Goal: Book appointment/travel/reservation

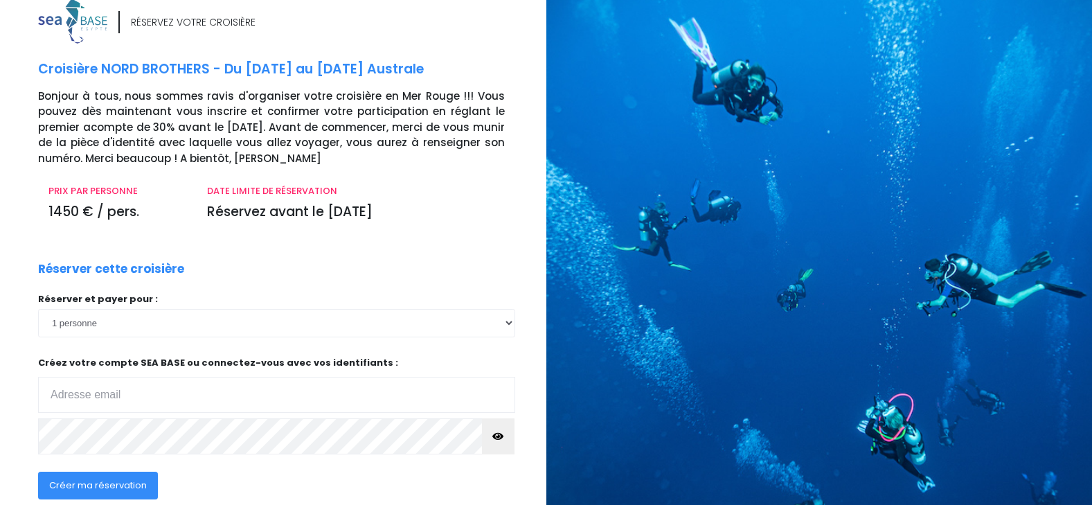
scroll to position [19, 0]
click at [509, 323] on select "1 personne 2 personnes 3 personnes 4 personnes 5 personnes 6 personnes 7 person…" at bounding box center [276, 322] width 477 height 28
select select "2"
click at [38, 308] on select "1 personne 2 personnes 3 personnes 4 personnes 5 personnes 6 personnes 7 person…" at bounding box center [276, 322] width 477 height 28
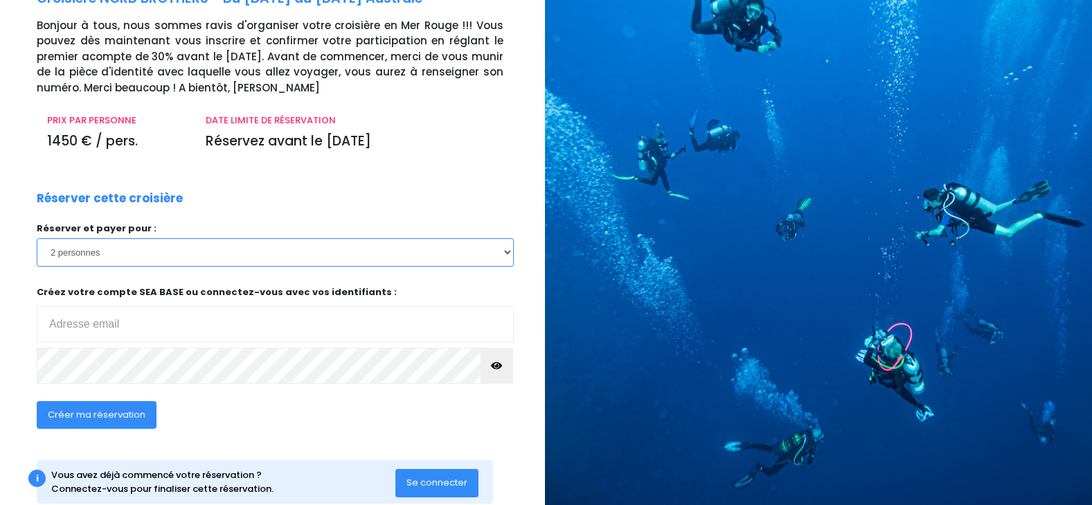
scroll to position [122, 1]
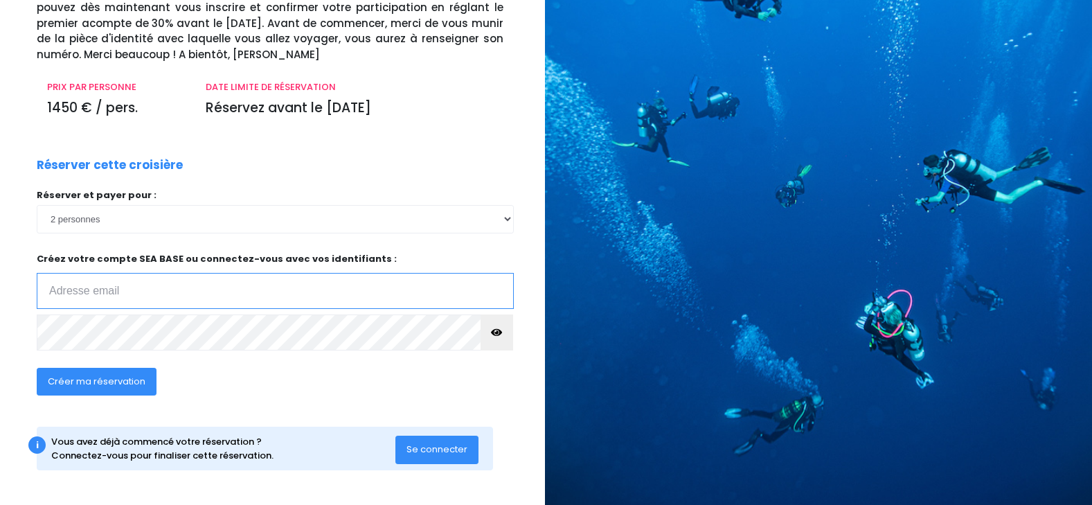
click at [139, 289] on input "email" at bounding box center [275, 291] width 477 height 36
type input "[EMAIL_ADDRESS][DOMAIN_NAME]"
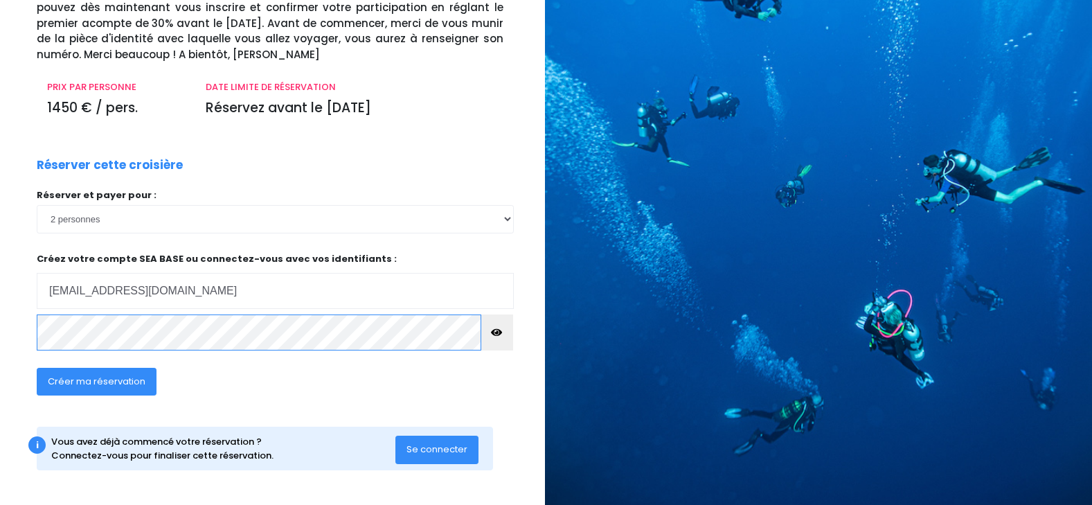
click input "submit" at bounding box center [0, 0] width 0 height 0
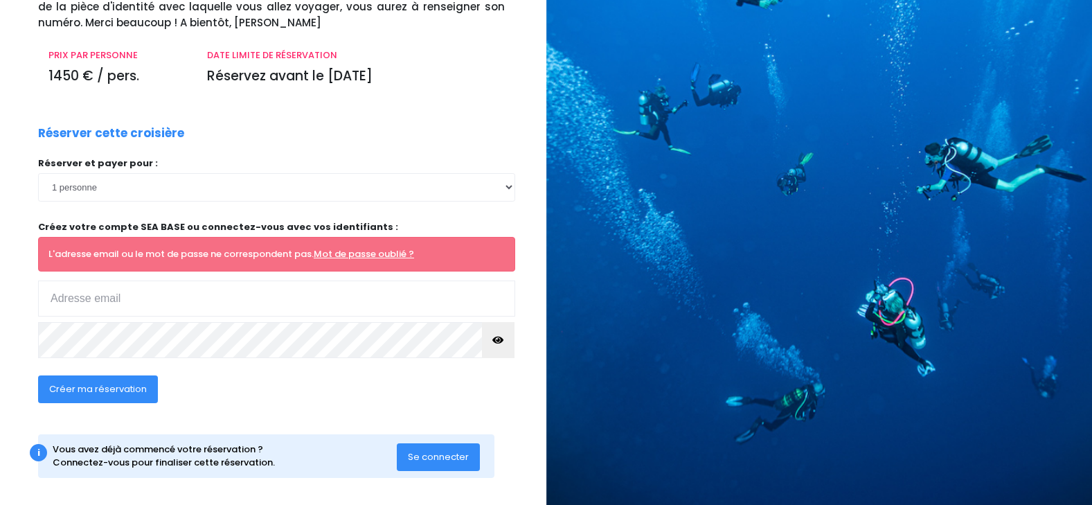
scroll to position [155, 0]
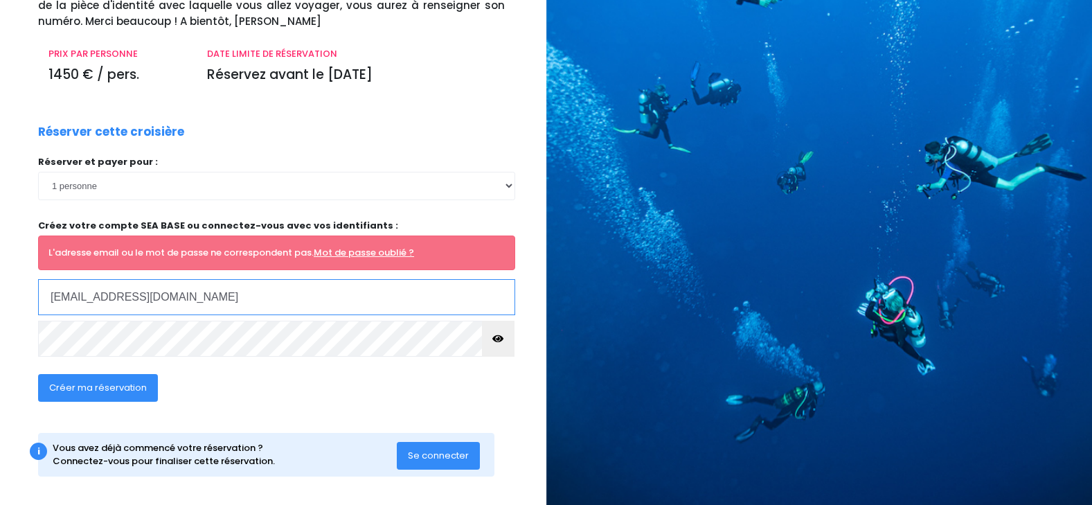
type input "antoinegonnier@yahoo.fr"
click input "submit" at bounding box center [0, 0] width 0 height 0
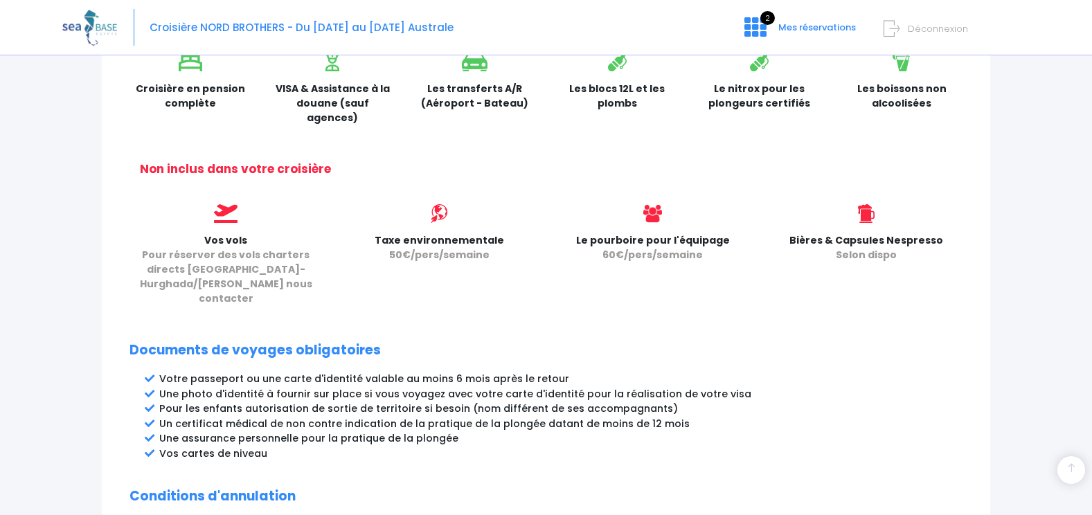
scroll to position [488, 0]
click at [804, 35] on link "2 Mes réservations" at bounding box center [798, 32] width 131 height 13
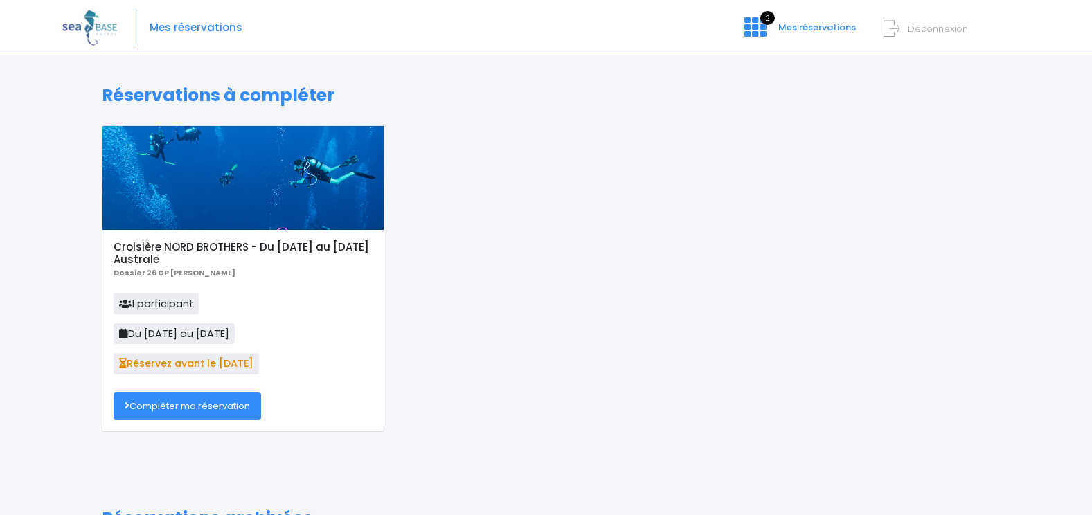
click at [185, 415] on link "Compléter ma réservation" at bounding box center [187, 407] width 147 height 28
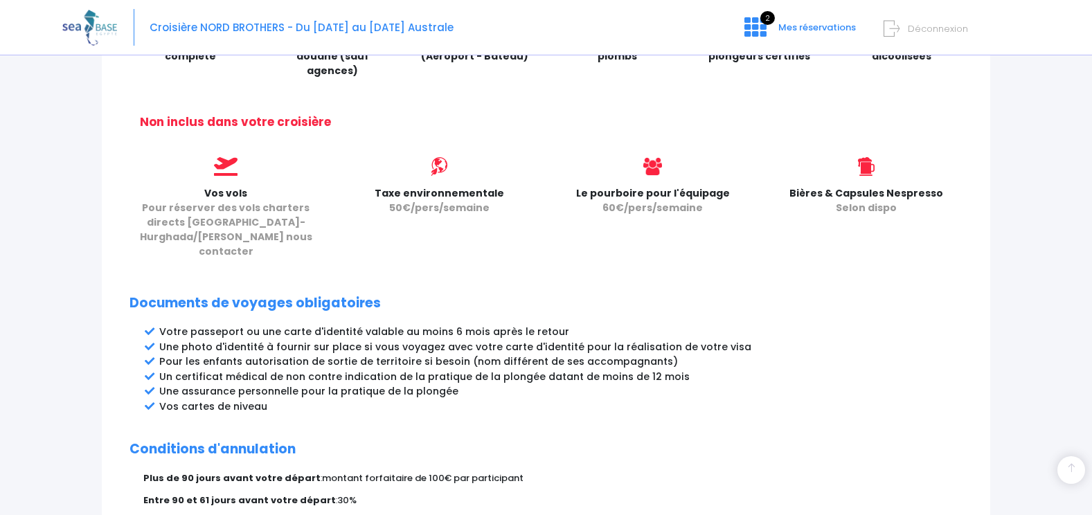
scroll to position [737, 0]
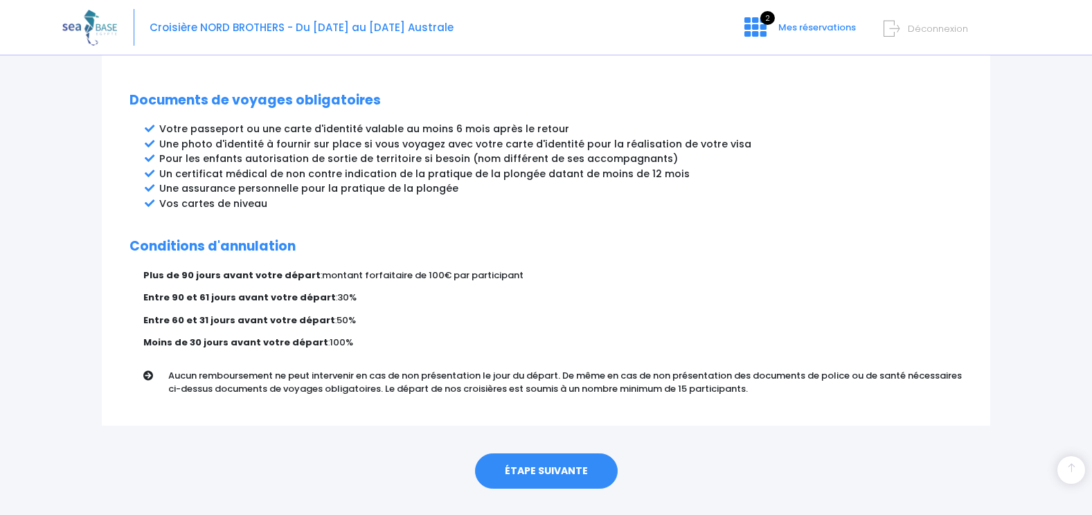
click at [524, 454] on link "ÉTAPE SUIVANTE" at bounding box center [546, 472] width 143 height 36
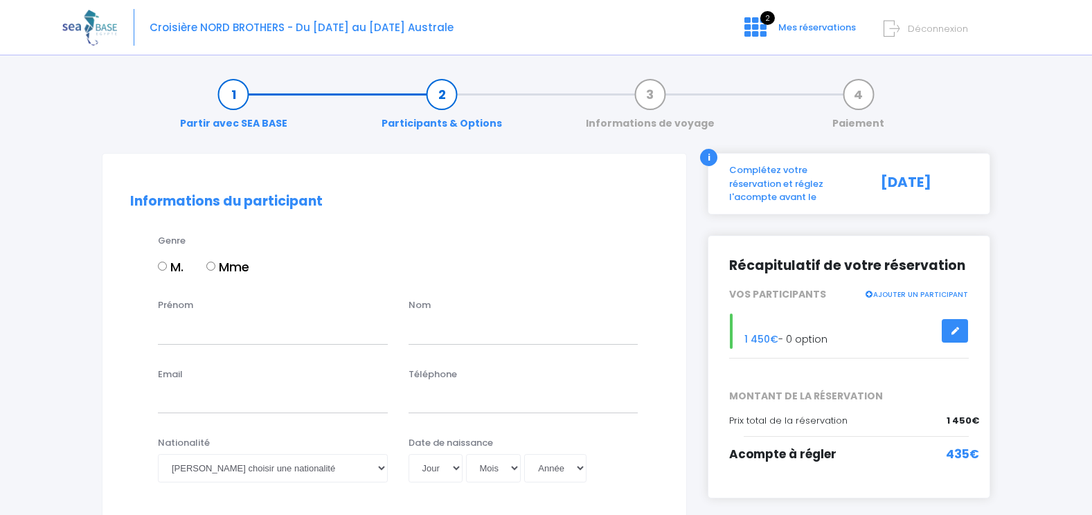
click at [914, 287] on link "AJOUTER UN PARTICIPANT" at bounding box center [916, 293] width 104 height 12
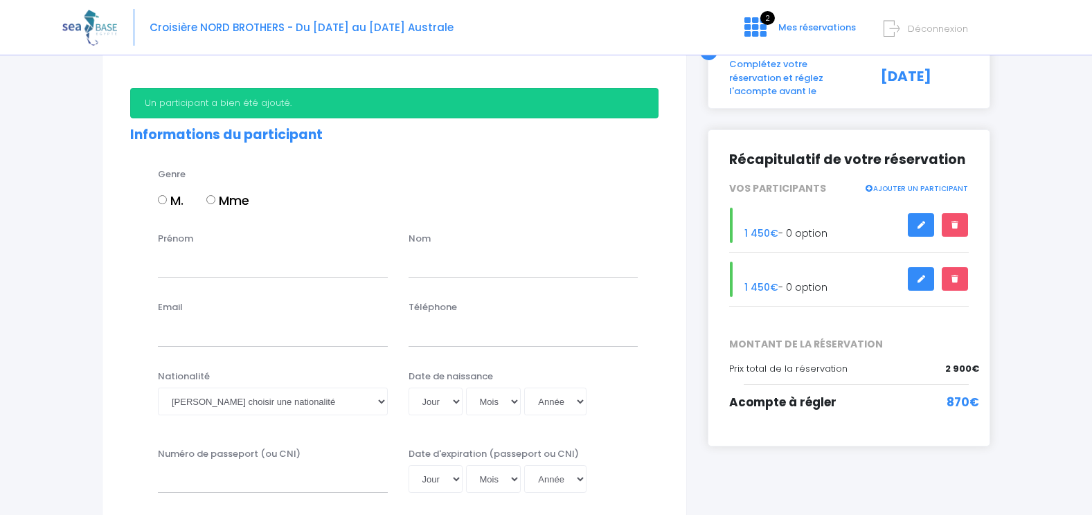
scroll to position [107, 0]
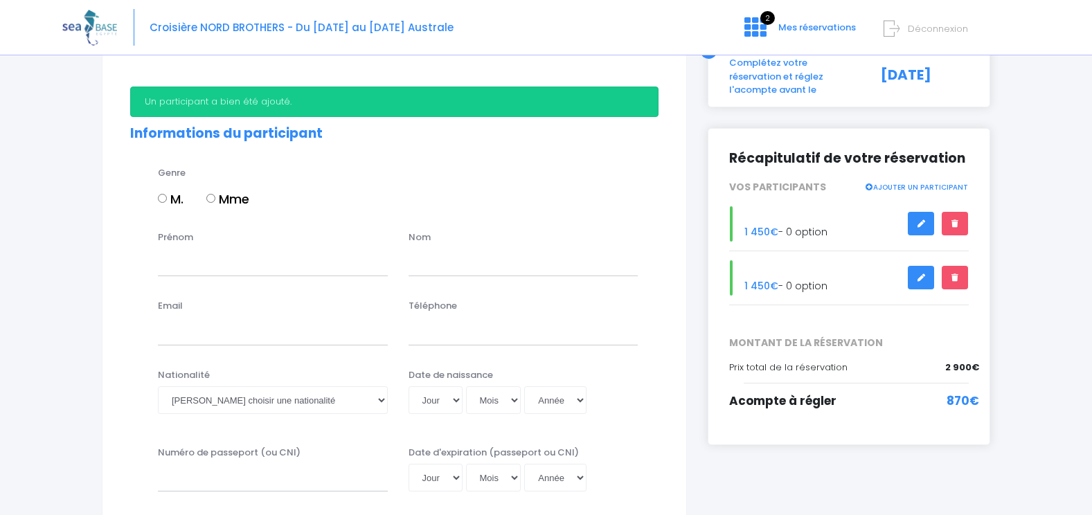
click at [164, 194] on input "M." at bounding box center [162, 198] width 9 height 9
radio input "true"
click at [213, 271] on input "Prénom" at bounding box center [273, 263] width 230 height 28
type input "Antoine"
type input "GONNIER"
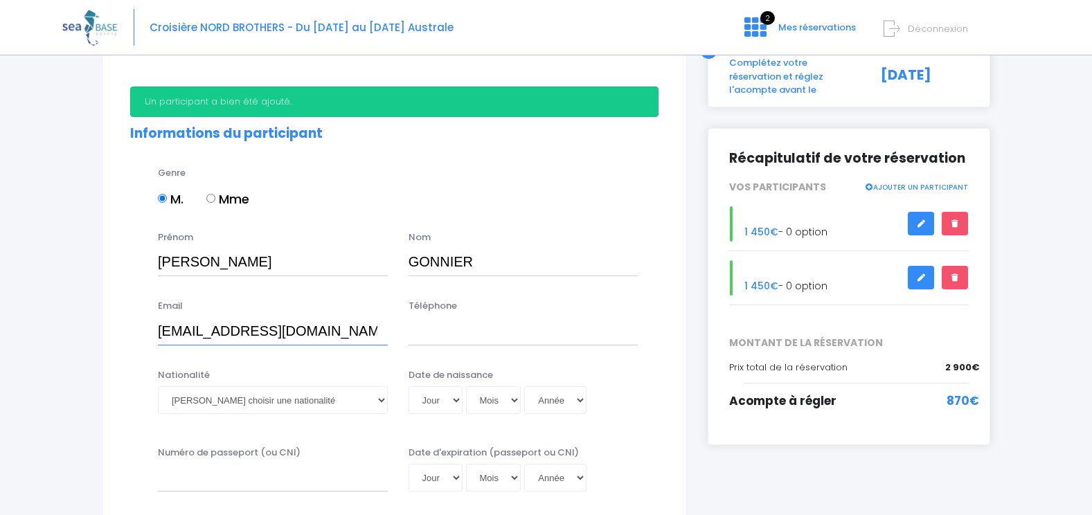
type input "antoinegonnier@yahoo.fr"
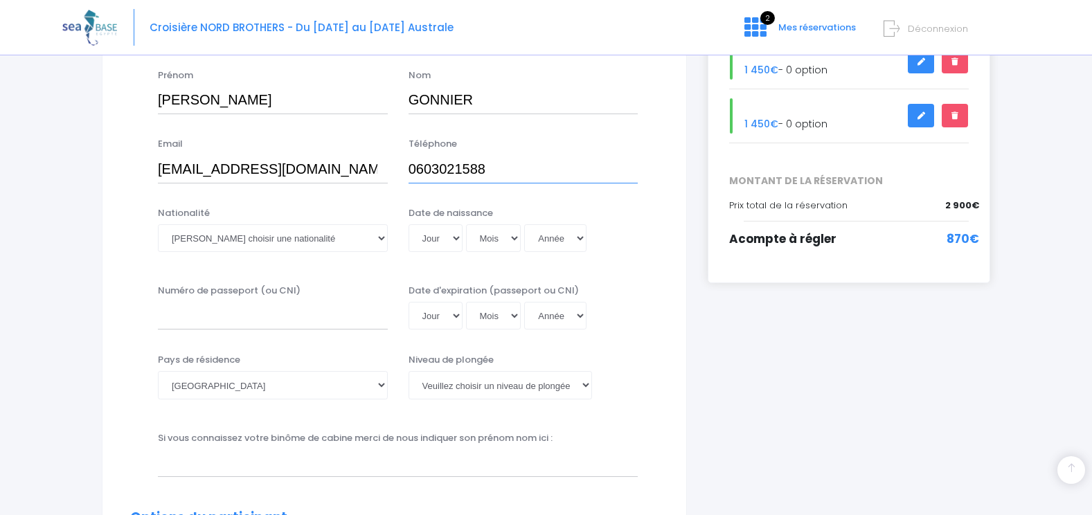
scroll to position [270, 0]
type input "0603021588"
click at [239, 231] on select "Veuillez choisir une nationalité Afghane Albanaise Algerienne Allemande America…" at bounding box center [273, 238] width 230 height 28
select select "Française"
click at [158, 224] on select "Veuillez choisir une nationalité Afghane Albanaise Algerienne Allemande America…" at bounding box center [273, 238] width 230 height 28
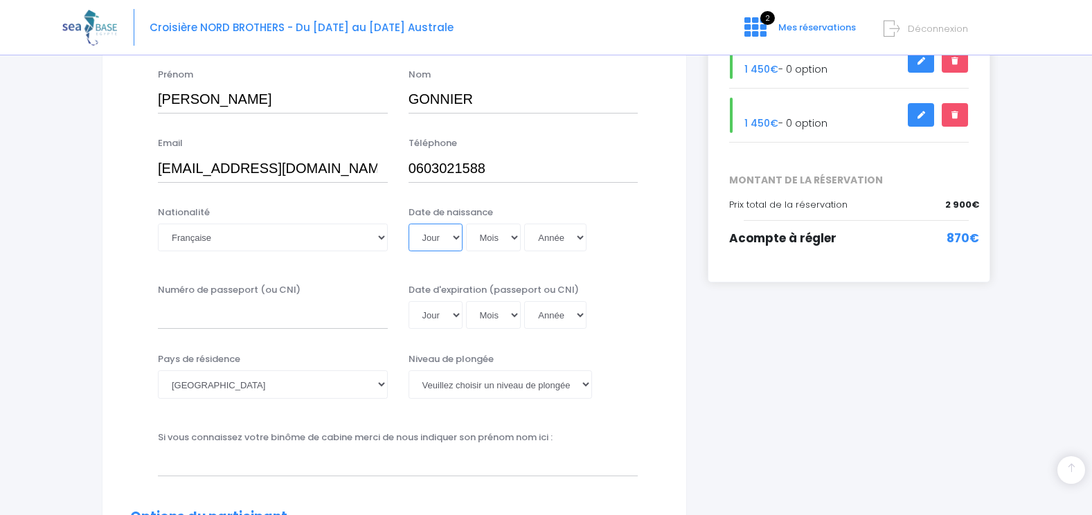
click at [457, 240] on select "Jour 01 02 03 04 05 06 07 08 09 10 11 12 13 14 15 16 17 18 19 20 21 22 23 24 25…" at bounding box center [436, 238] width 54 height 28
select select "24"
click at [409, 224] on select "Jour 01 02 03 04 05 06 07 08 09 10 11 12 13 14 15 16 17 18 19 20 21 22 23 24 25…" at bounding box center [436, 238] width 54 height 28
click at [501, 242] on select "Mois 01 02 03 04 05 06 07 08 09 10 11 12" at bounding box center [493, 238] width 55 height 28
select select "12"
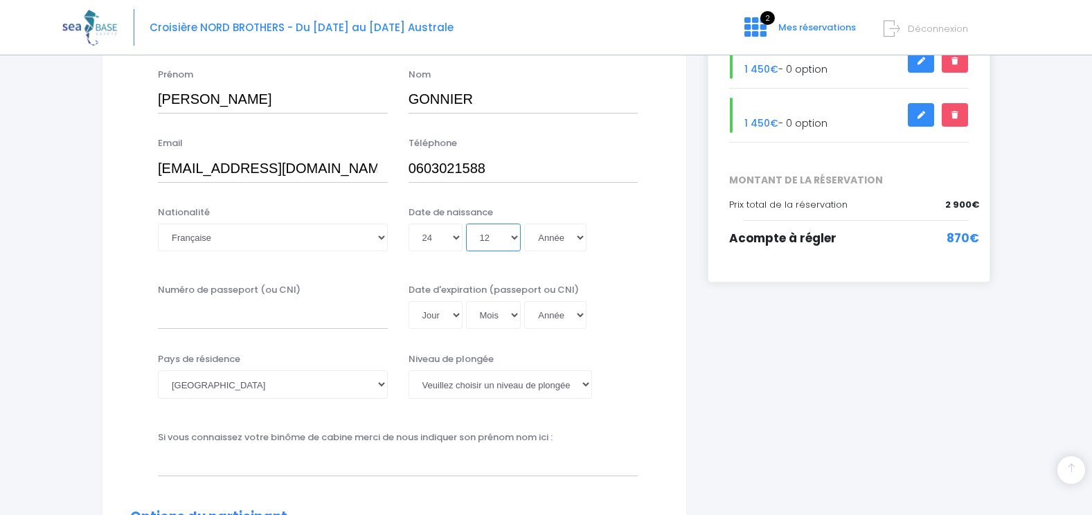
click at [466, 224] on select "Mois 01 02 03 04 05 06 07 08 09 10 11 12" at bounding box center [493, 238] width 55 height 28
click at [580, 240] on select "Année 2045 2044 2043 2042 2041 2040 2039 2038 2037 2036 2035 2034 2033 2032 203…" at bounding box center [555, 238] width 62 height 28
select select "1982"
click at [524, 224] on select "Année 2045 2044 2043 2042 2041 2040 2039 2038 2037 2036 2035 2034 2033 2032 203…" at bounding box center [555, 238] width 62 height 28
type input "1982-12-24"
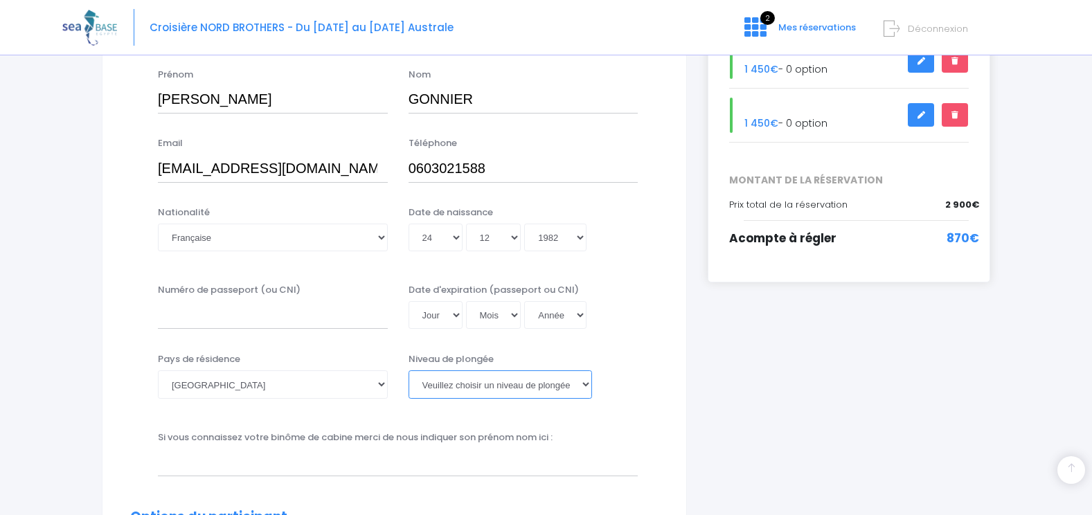
click at [454, 374] on select "Veuillez choisir un niveau de plongée Non plongeur Junior OW diver Adventure OW…" at bounding box center [501, 384] width 184 height 28
select select "MF1"
click at [409, 370] on select "Veuillez choisir un niveau de plongée Non plongeur Junior OW diver Adventure OW…" at bounding box center [501, 384] width 184 height 28
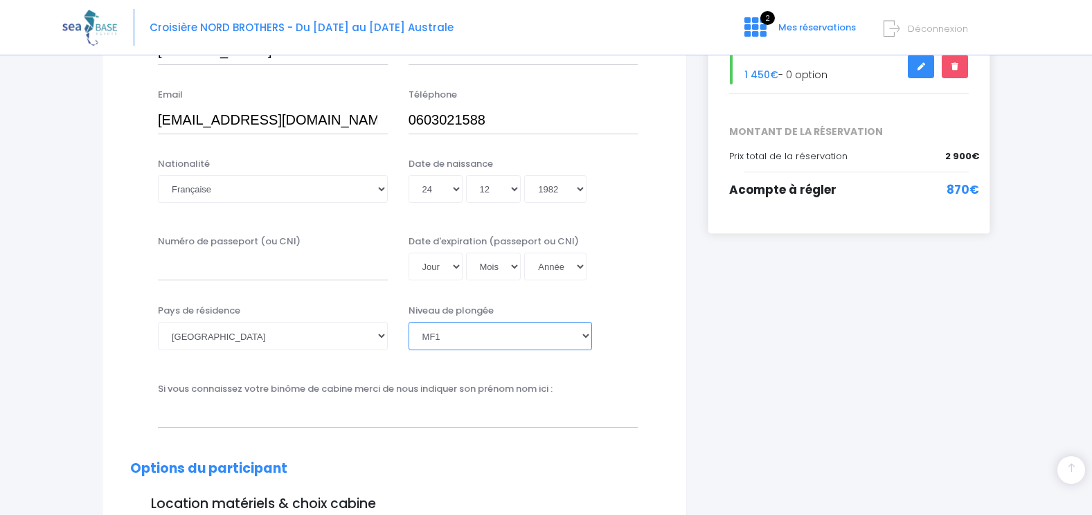
scroll to position [330, 0]
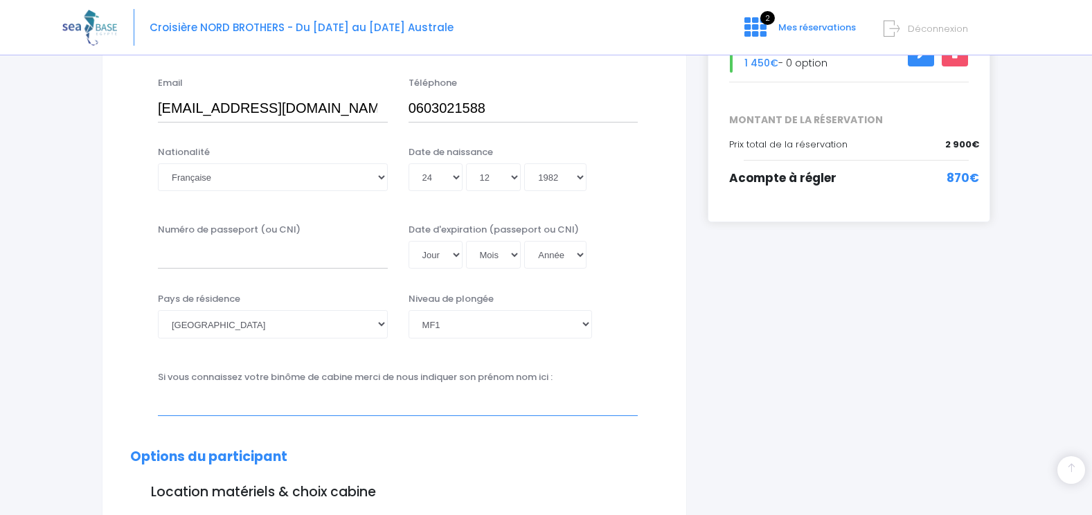
click at [293, 406] on input "text" at bounding box center [398, 402] width 480 height 28
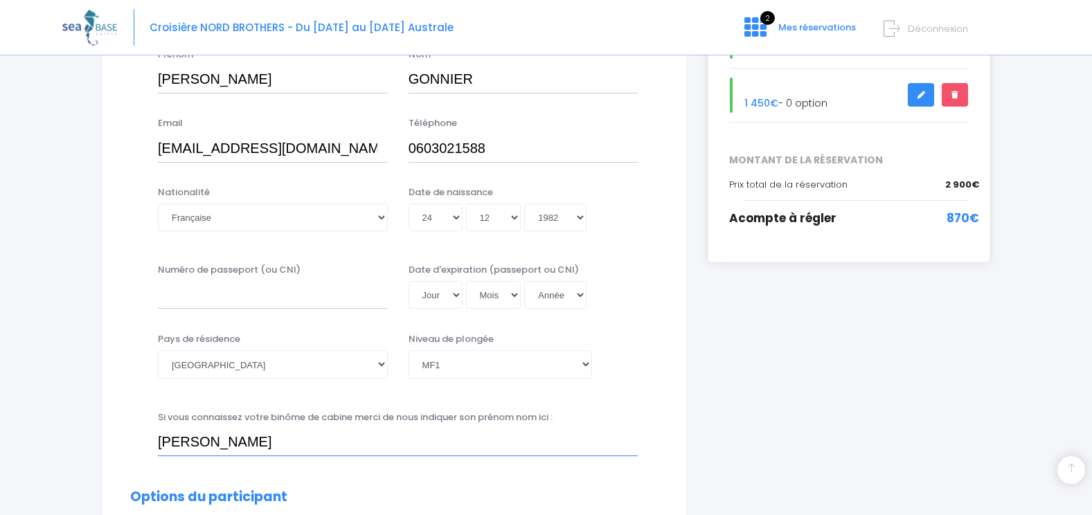
scroll to position [291, 0]
type input "[PERSON_NAME]"
click at [231, 317] on div "Numéro de passeport (ou CNI) Date d'expiration (passeport ou CNI) Jour 01 02 03…" at bounding box center [394, 289] width 549 height 55
click at [240, 303] on input "Numéro de passeport (ou CNI)" at bounding box center [273, 294] width 230 height 28
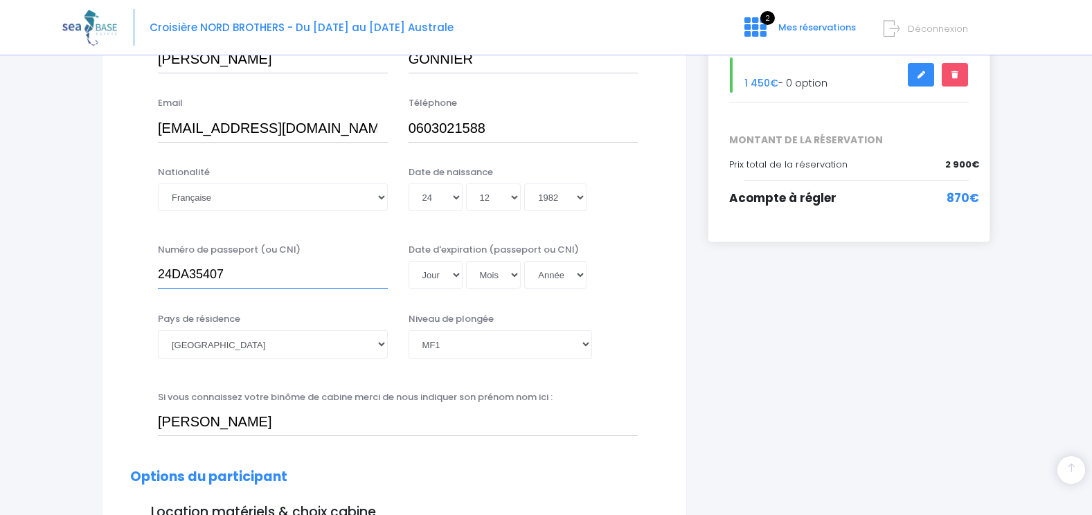
scroll to position [311, 0]
type input "24DA35407"
click at [456, 275] on select "Jour 01 02 03 04 05 06 07 08 09 10 11 12 13 14 15 16 17 18 19 20 21 22 23 24 25…" at bounding box center [436, 274] width 54 height 28
select select "21"
click at [409, 260] on select "Jour 01 02 03 04 05 06 07 08 09 10 11 12 13 14 15 16 17 18 19 20 21 22 23 24 25…" at bounding box center [436, 274] width 54 height 28
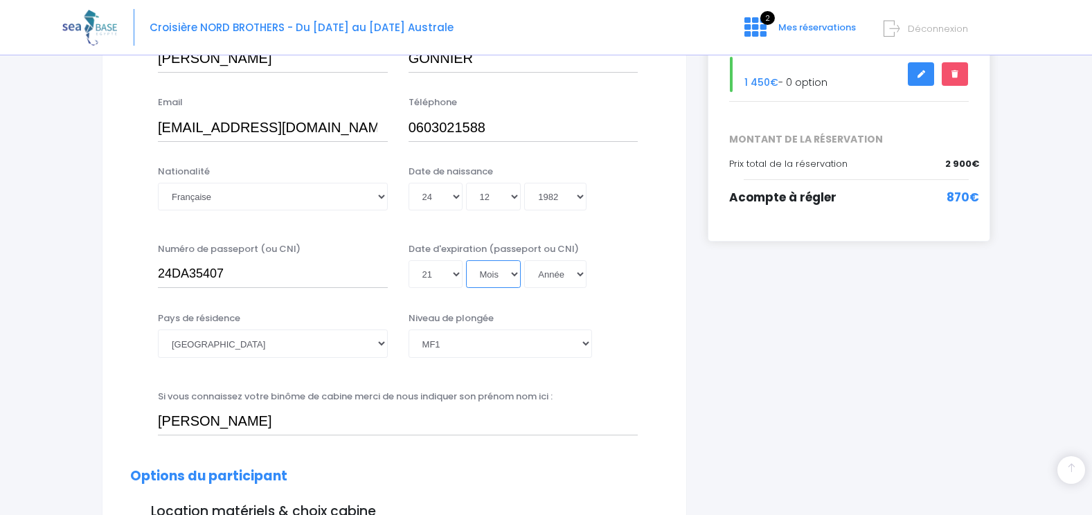
click at [509, 278] on select "Mois 01 02 03 04 05 06 07 08 09 10 11 12" at bounding box center [493, 274] width 55 height 28
select select "03"
click at [466, 260] on select "Mois 01 02 03 04 05 06 07 08 09 10 11 12" at bounding box center [493, 274] width 55 height 28
click at [571, 271] on select "Année 2045 2044 2043 2042 2041 2040 2039 2038 2037 2036 2035 2034 2033 2032 203…" at bounding box center [555, 274] width 62 height 28
select select "2034"
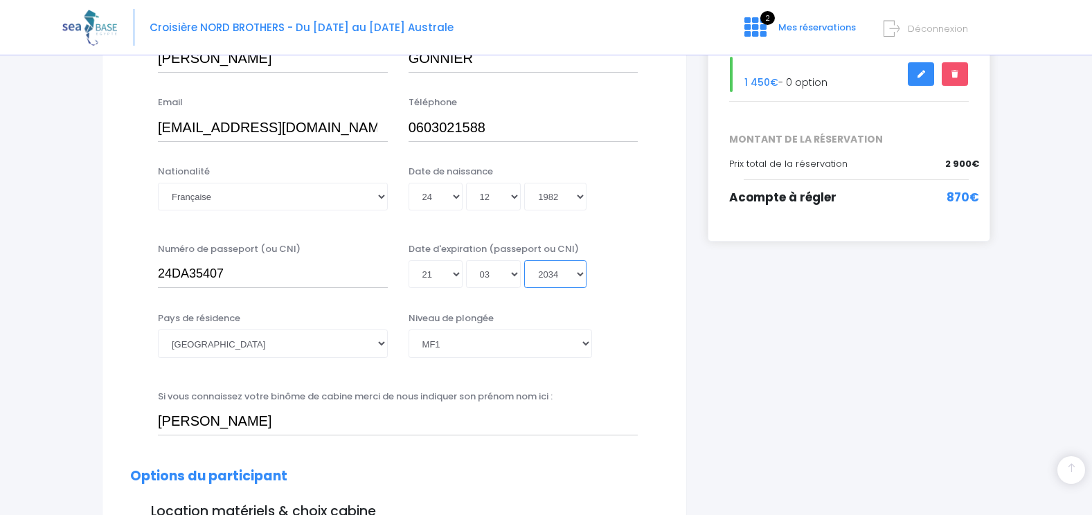
click at [524, 260] on select "Année 2045 2044 2043 2042 2041 2040 2039 2038 2037 2036 2035 2034 2033 2032 203…" at bounding box center [555, 274] width 62 height 28
type input "2034-03-21"
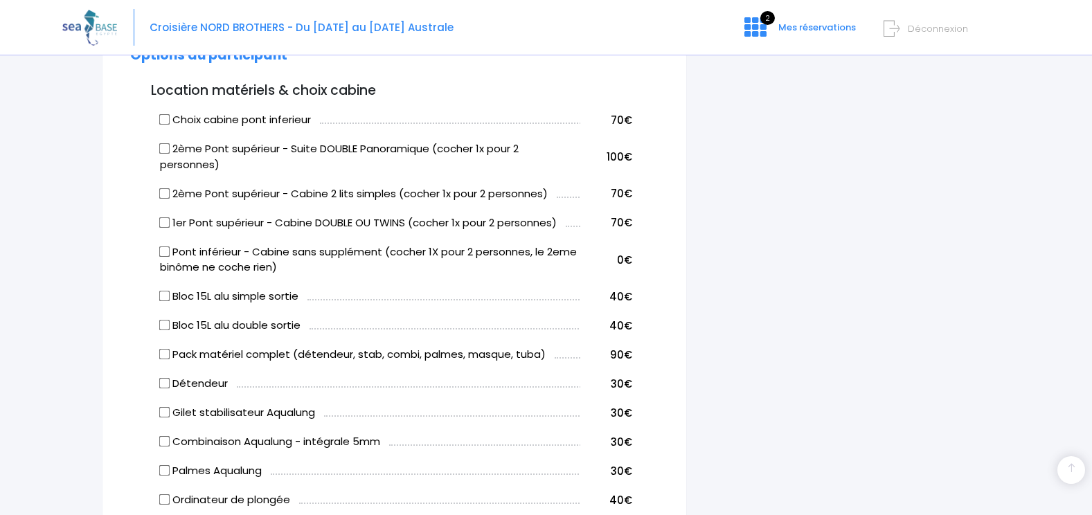
scroll to position [737, 0]
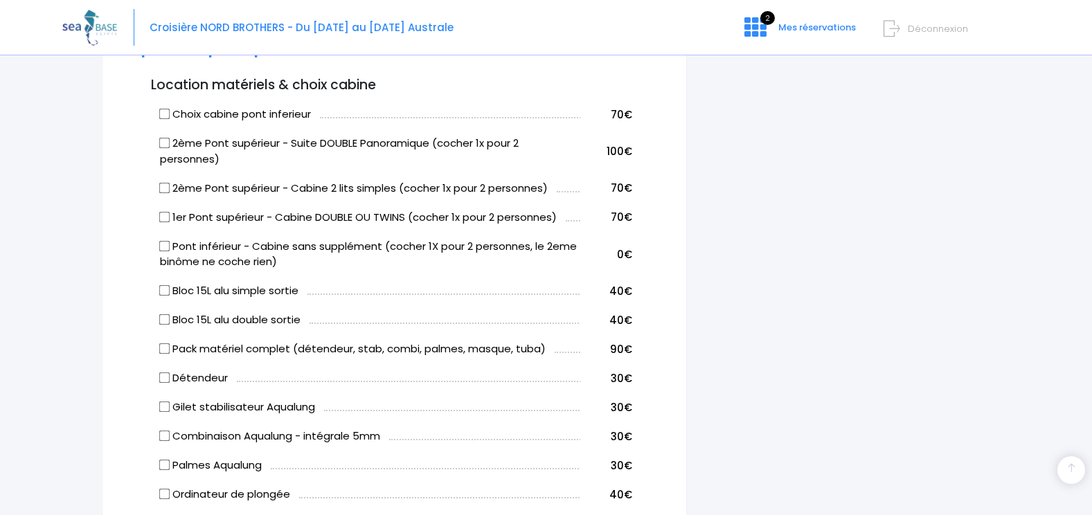
click at [166, 141] on input "2ème Pont supérieur - Suite DOUBLE Panoramique (cocher 1x pour 2 personnes)" at bounding box center [164, 143] width 11 height 11
checkbox input "true"
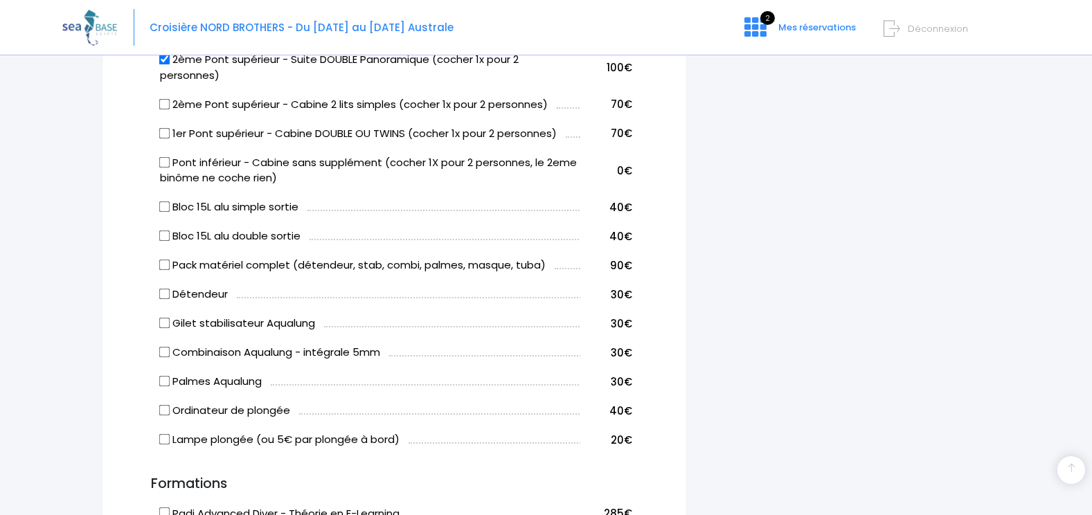
scroll to position [824, 0]
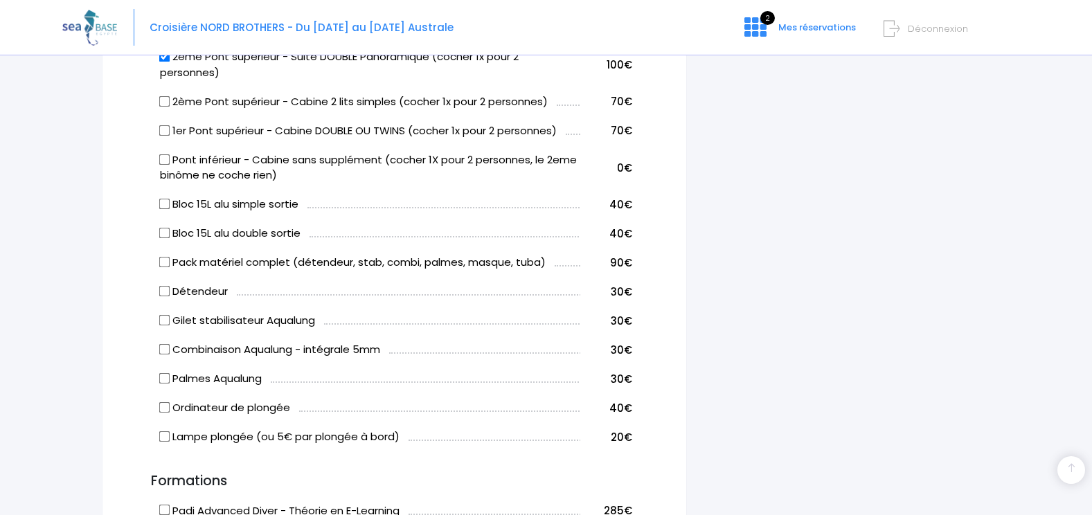
click at [167, 236] on input "Bloc 15L alu double sortie" at bounding box center [164, 233] width 11 height 11
checkbox input "true"
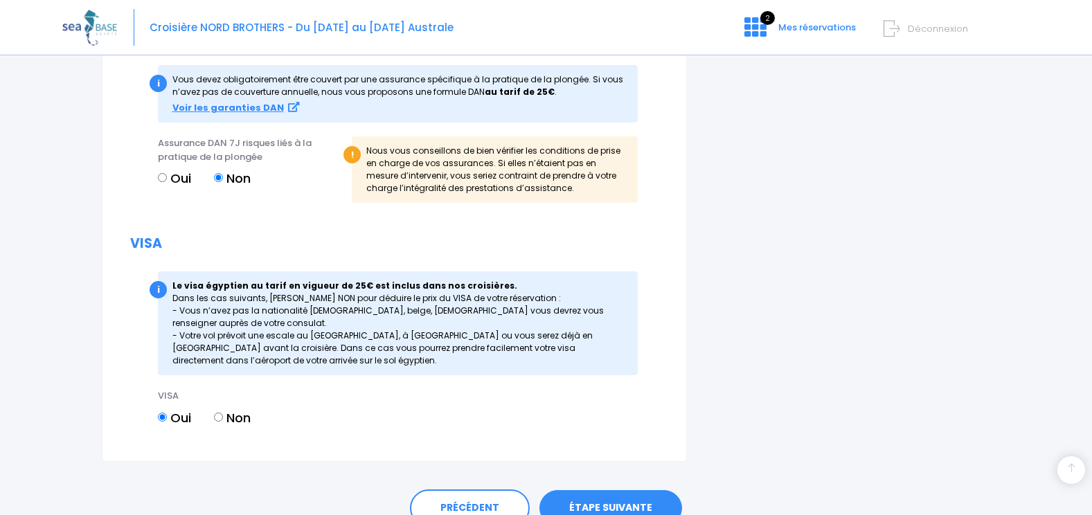
scroll to position [1645, 0]
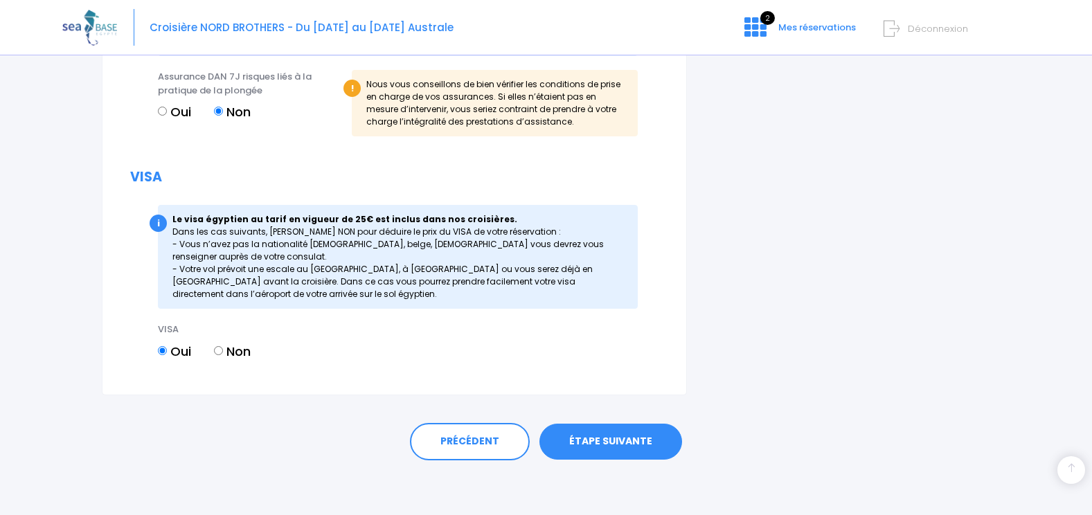
click at [596, 440] on link "ÉTAPE SUIVANTE" at bounding box center [610, 442] width 143 height 36
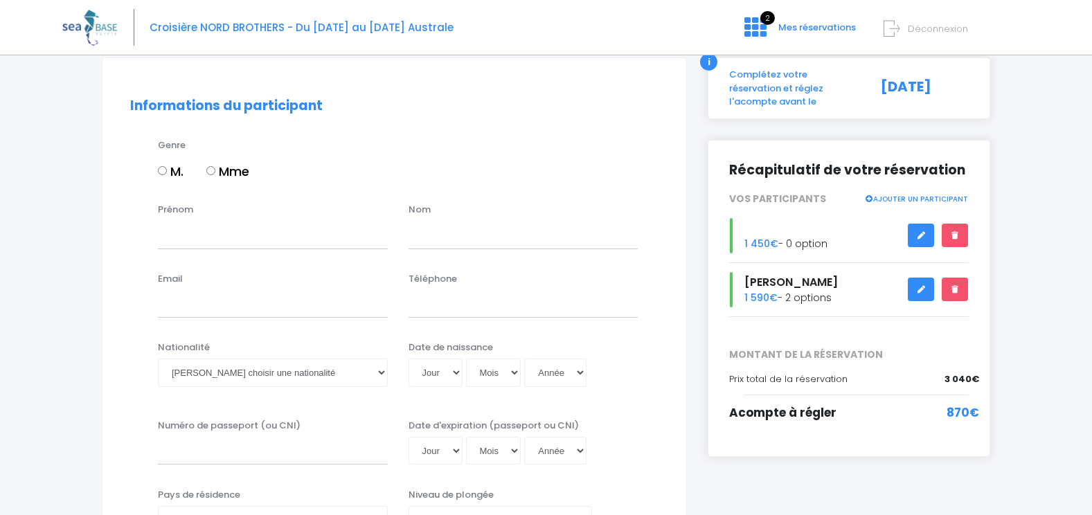
scroll to position [96, 0]
click at [214, 168] on input "Mme" at bounding box center [210, 170] width 9 height 9
radio input "true"
click at [213, 231] on input "Prénom" at bounding box center [273, 234] width 230 height 28
type input "Marie Laure"
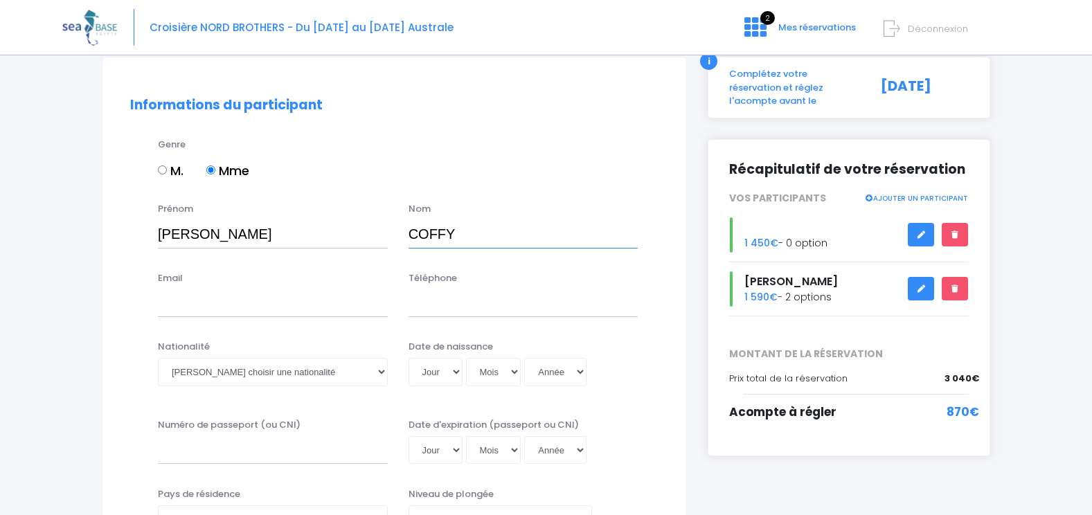
type input "COFFY"
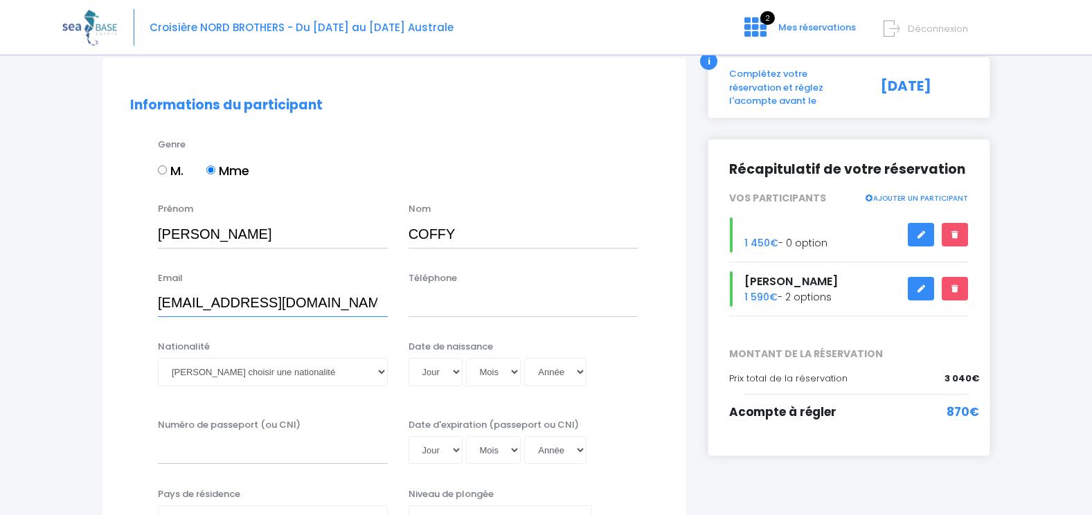
type input "marielaure_coffy@yahoo.fr"
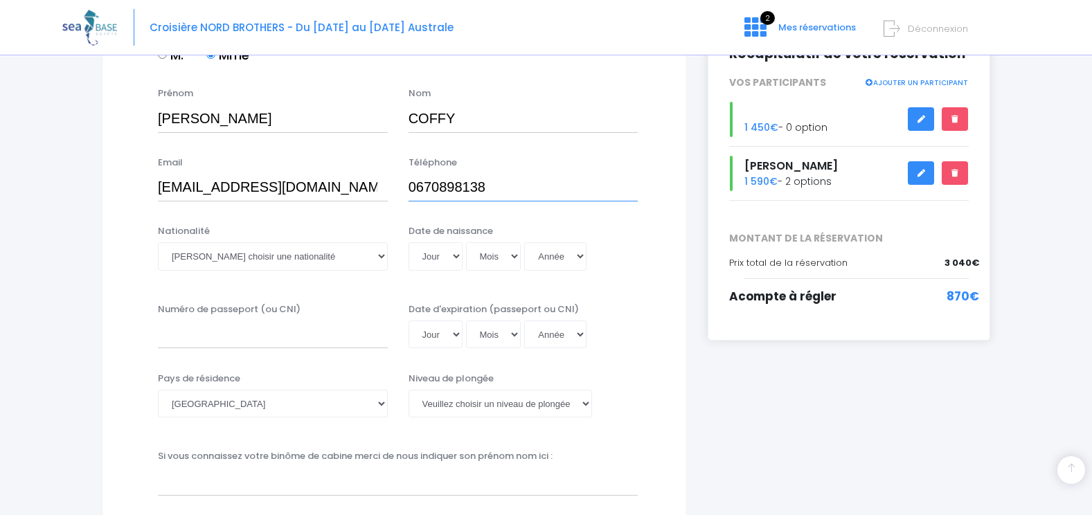
scroll to position [213, 0]
type input "0670898138"
click at [328, 254] on select "Veuillez choisir une nationalité Afghane Albanaise Algerienne Allemande America…" at bounding box center [273, 256] width 230 height 28
select select "Française"
click at [454, 255] on select "Jour 01 02 03 04 05 06 07 08 09 10 11 12 13 14 15 16 17 18 19 20 21 22 23 24 25…" at bounding box center [436, 256] width 54 height 28
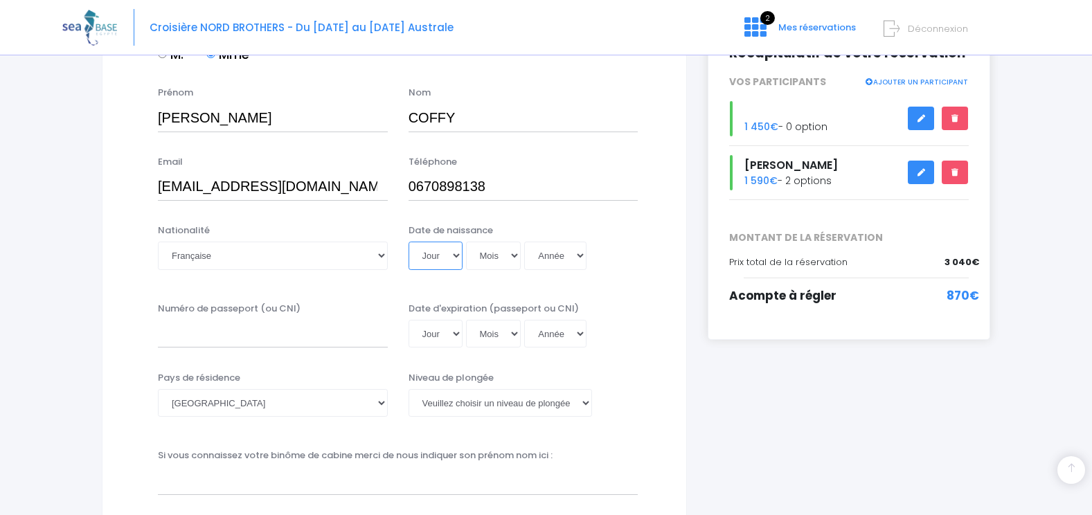
drag, startPoint x: 454, startPoint y: 255, endPoint x: 456, endPoint y: 262, distance: 7.2
click at [456, 262] on select "Jour 01 02 03 04 05 06 07 08 09 10 11 12 13 14 15 16 17 18 19 20 21 22 23 24 25…" at bounding box center [436, 256] width 54 height 28
select select "01"
click at [409, 242] on select "Jour 01 02 03 04 05 06 07 08 09 10 11 12 13 14 15 16 17 18 19 20 21 22 23 24 25…" at bounding box center [436, 256] width 54 height 28
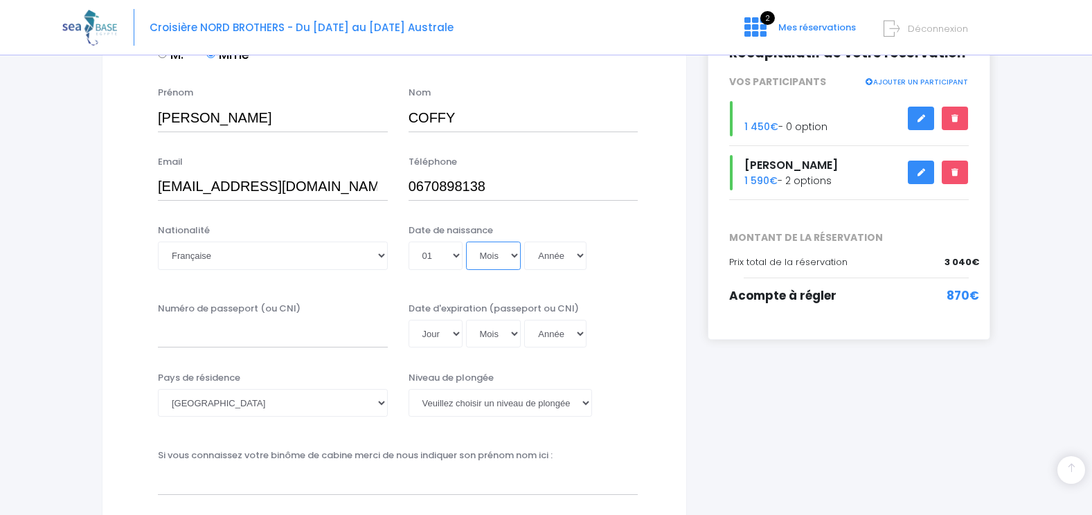
click at [512, 258] on select "Mois 01 02 03 04 05 06 07 08 09 10 11 12" at bounding box center [493, 256] width 55 height 28
select select "02"
click at [466, 242] on select "Mois 01 02 03 04 05 06 07 08 09 10 11 12" at bounding box center [493, 256] width 55 height 28
click at [580, 255] on select "Année 2045 2044 2043 2042 2041 2040 2039 2038 2037 2036 2035 2034 2033 2032 203…" at bounding box center [555, 256] width 62 height 28
select select "1981"
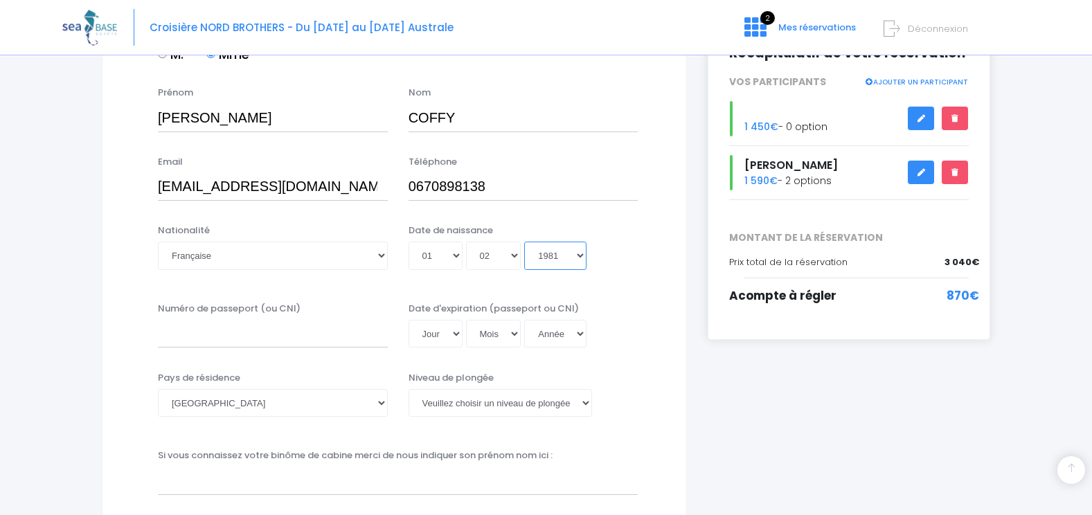
click at [524, 242] on select "Année 2045 2044 2043 2042 2041 2040 2039 2038 2037 2036 2035 2034 2033 2032 203…" at bounding box center [555, 256] width 62 height 28
type input "1981-02-01"
click at [303, 343] on input "Numéro de passeport (ou CNI)" at bounding box center [273, 334] width 230 height 28
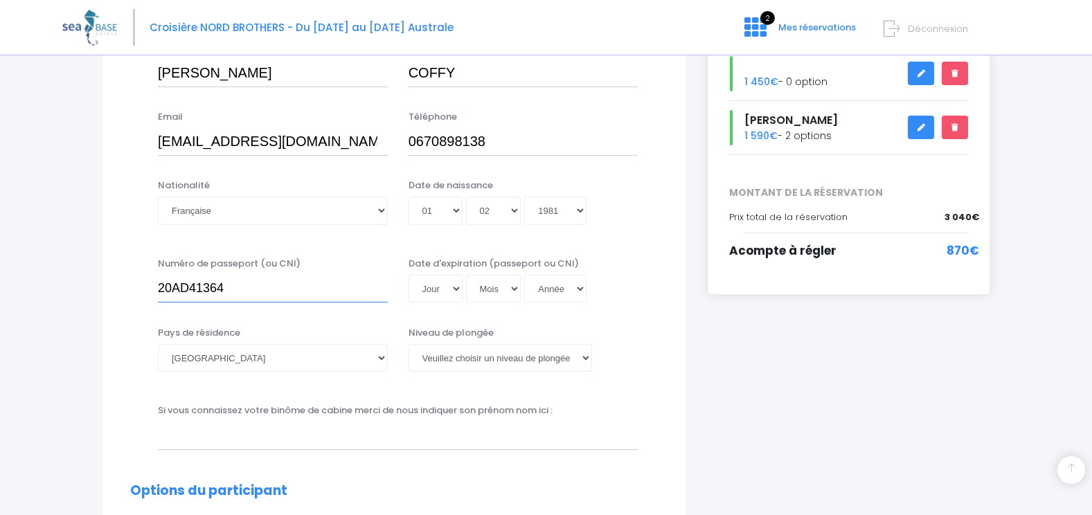
scroll to position [259, 0]
type input "20AD41364"
click at [458, 292] on select "Jour 01 02 03 04 05 06 07 08 09 10 11 12 13 14 15 16 17 18 19 20 21 22 23 24 25…" at bounding box center [436, 288] width 54 height 28
select select "19"
click at [409, 274] on select "Jour 01 02 03 04 05 06 07 08 09 10 11 12 13 14 15 16 17 18 19 20 21 22 23 24 25…" at bounding box center [436, 288] width 54 height 28
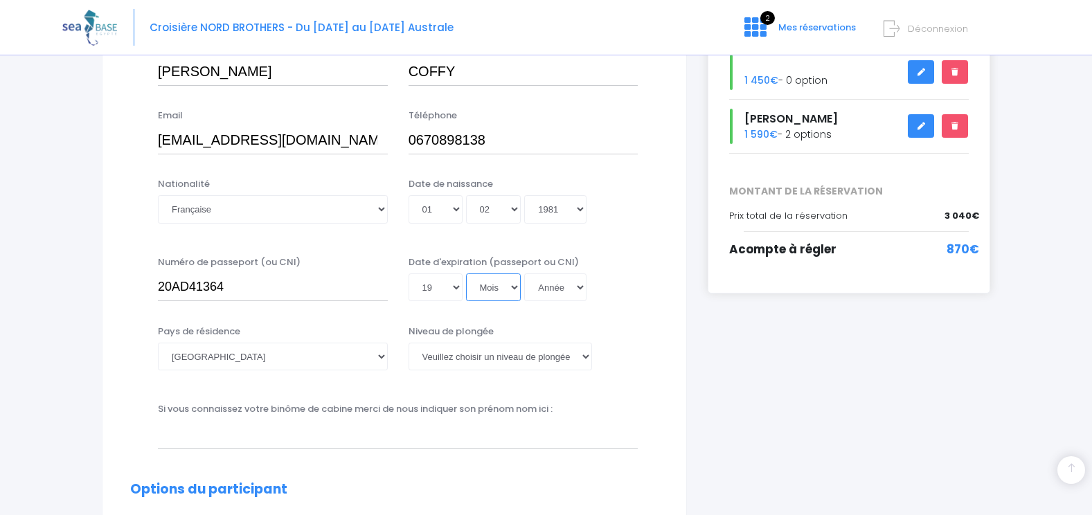
click at [503, 287] on select "Mois 01 02 03 04 05 06 07 08 09 10 11 12" at bounding box center [493, 288] width 55 height 28
select select "01"
click at [466, 274] on select "Mois 01 02 03 04 05 06 07 08 09 10 11 12" at bounding box center [493, 288] width 55 height 28
click at [584, 287] on select "Année 2045 2044 2043 2042 2041 2040 2039 2038 2037 2036 2035 2034 2033 2032 203…" at bounding box center [555, 288] width 62 height 28
select select "2030"
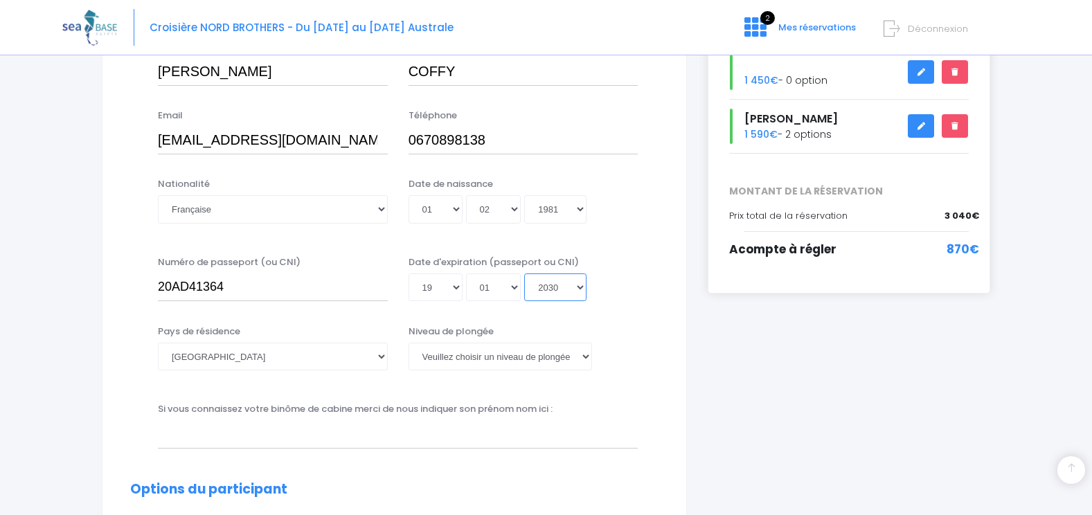
click at [524, 274] on select "Année 2045 2044 2043 2042 2041 2040 2039 2038 2037 2036 2035 2034 2033 2032 203…" at bounding box center [555, 288] width 62 height 28
type input "2030-01-19"
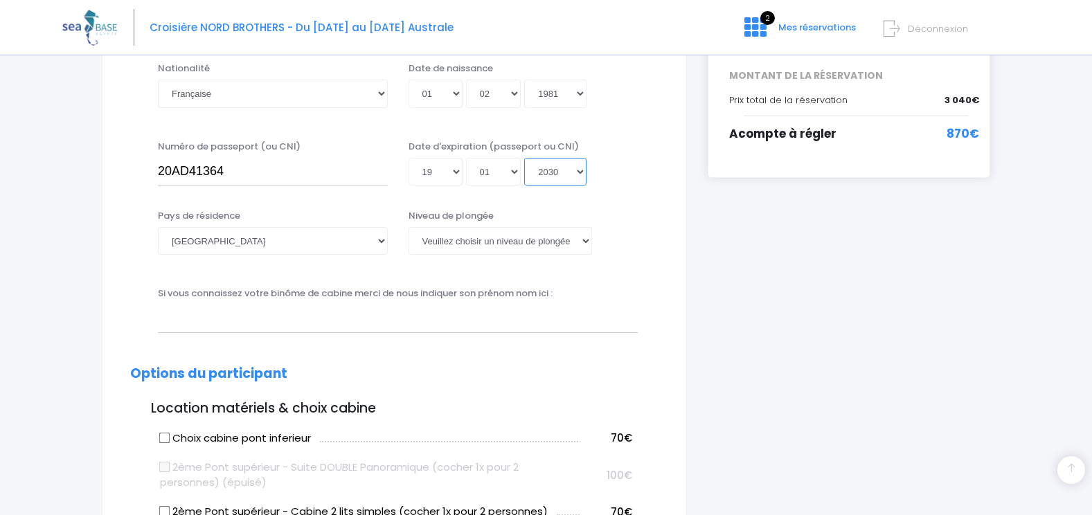
scroll to position [377, 0]
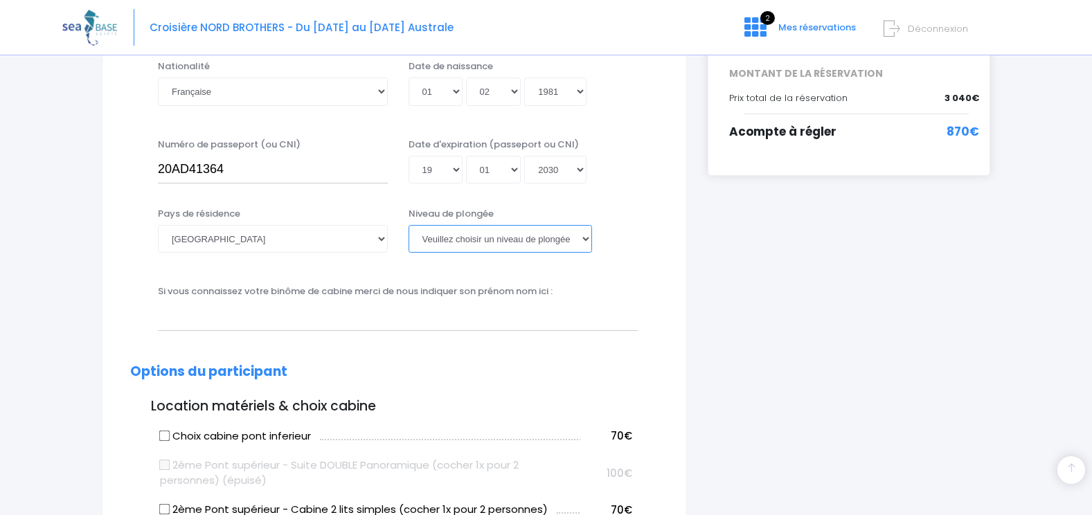
click at [581, 249] on select "Veuillez choisir un niveau de plongée Non plongeur Junior OW diver Adventure OW…" at bounding box center [501, 239] width 184 height 28
select select "N2"
click at [409, 225] on select "Veuillez choisir un niveau de plongée Non plongeur Junior OW diver Adventure OW…" at bounding box center [501, 239] width 184 height 28
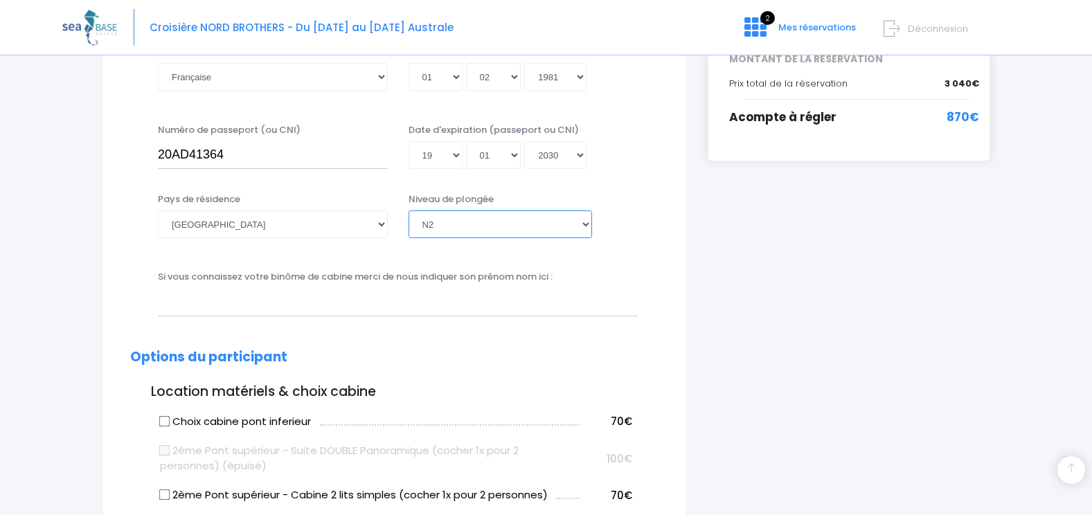
scroll to position [393, 0]
click at [229, 297] on input "text" at bounding box center [398, 301] width 480 height 28
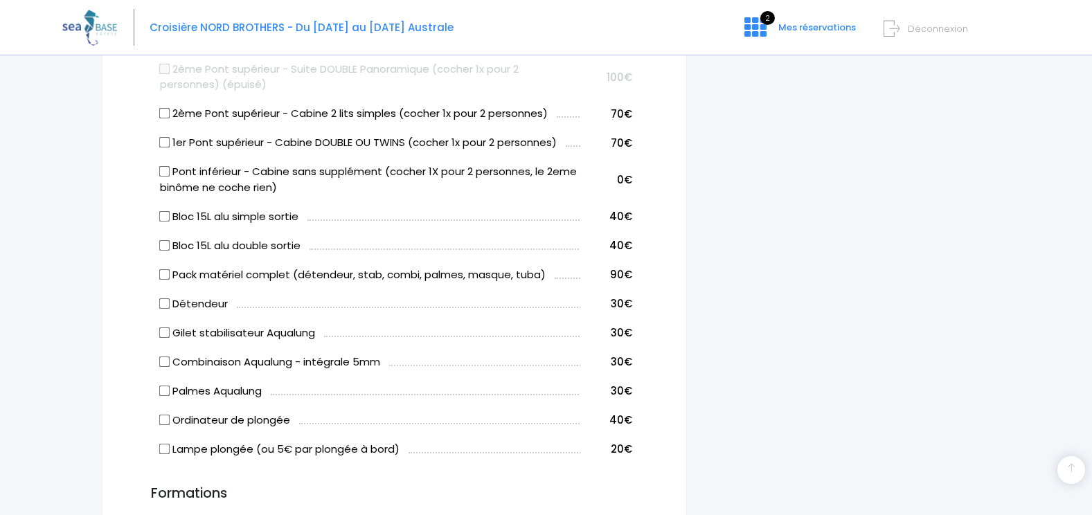
scroll to position [776, 0]
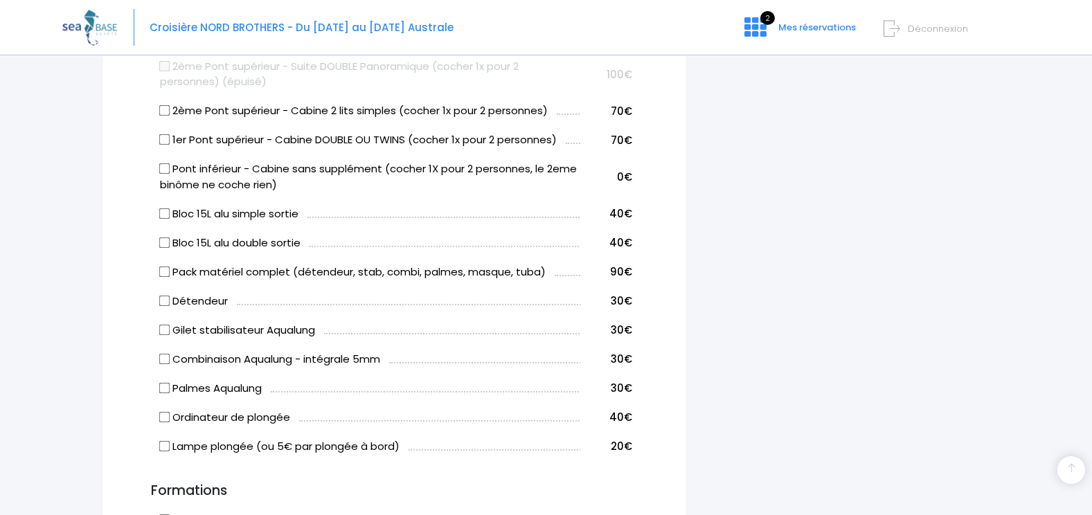
type input "Antoine GONNIER"
click at [166, 246] on input "Bloc 15L alu double sortie" at bounding box center [164, 242] width 11 height 11
checkbox input "true"
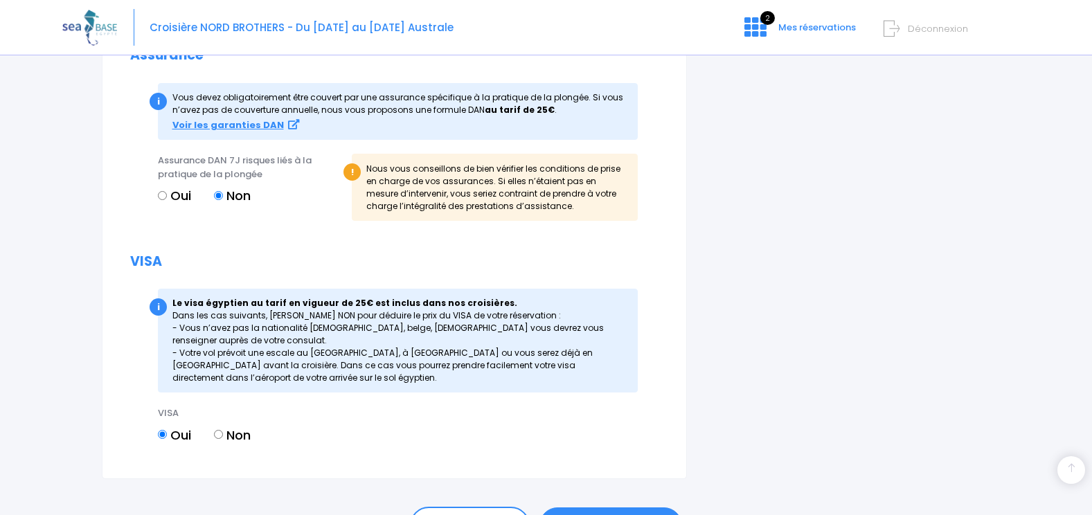
scroll to position [1606, 0]
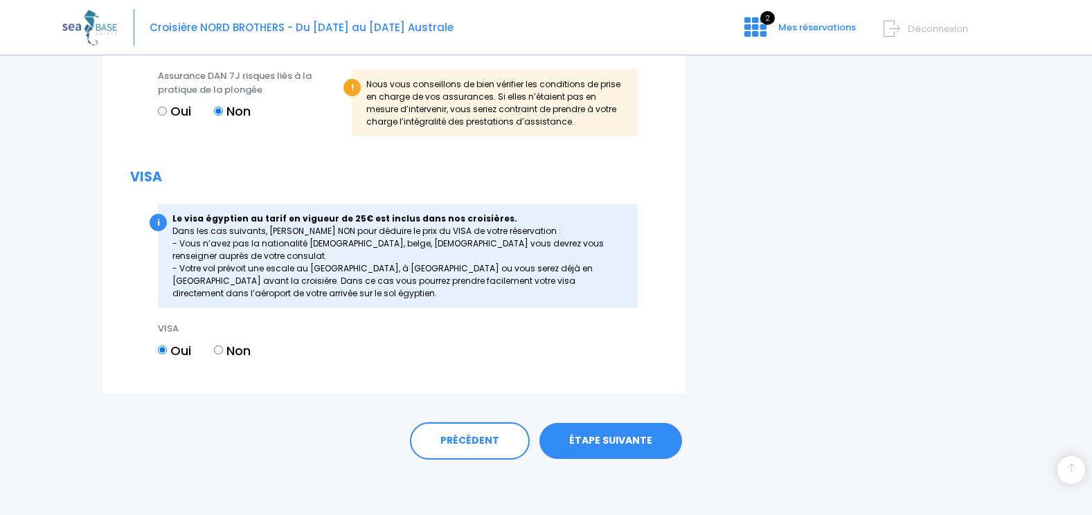
click at [609, 440] on link "ÉTAPE SUIVANTE" at bounding box center [610, 441] width 143 height 36
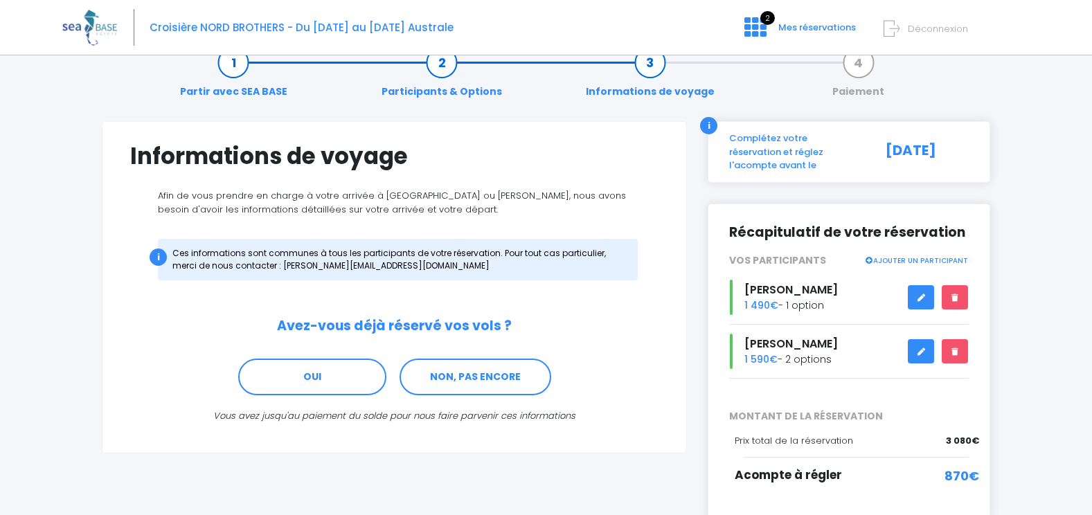
scroll to position [33, 0]
click at [487, 373] on link "NON, PAS ENCORE" at bounding box center [476, 376] width 152 height 37
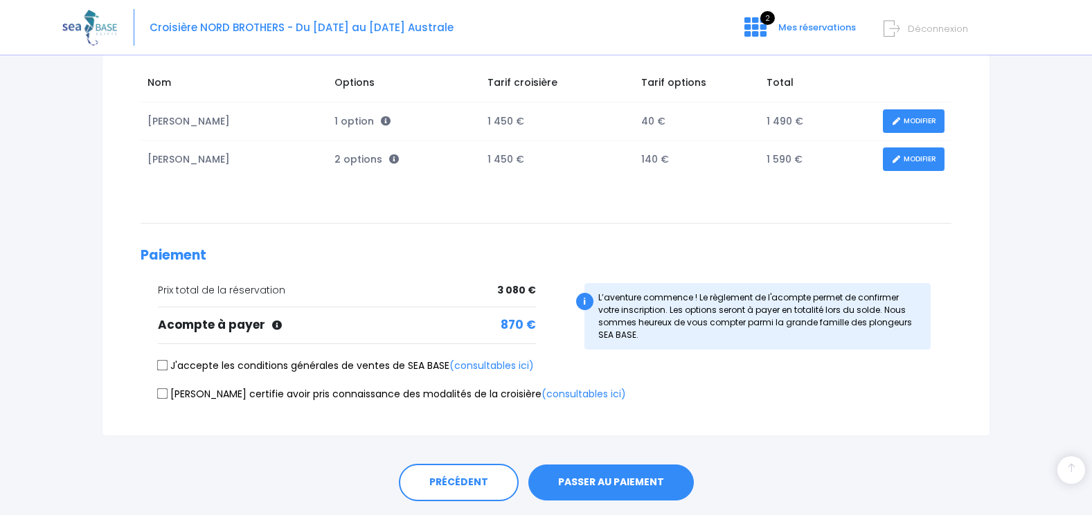
scroll to position [232, 0]
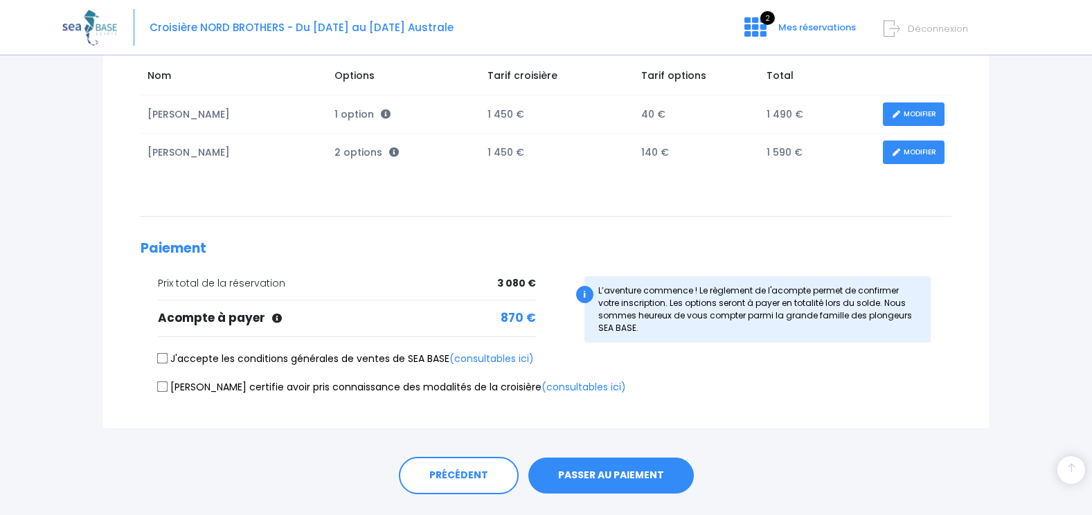
click at [163, 358] on input "J'accepte les conditions générales de ventes de SEA BASE (consultables ici)" at bounding box center [162, 358] width 11 height 11
checkbox input "true"
click at [163, 392] on input "[PERSON_NAME] certifie avoir pris connaissance des modalités de la croisière (c…" at bounding box center [162, 386] width 11 height 11
checkbox input "true"
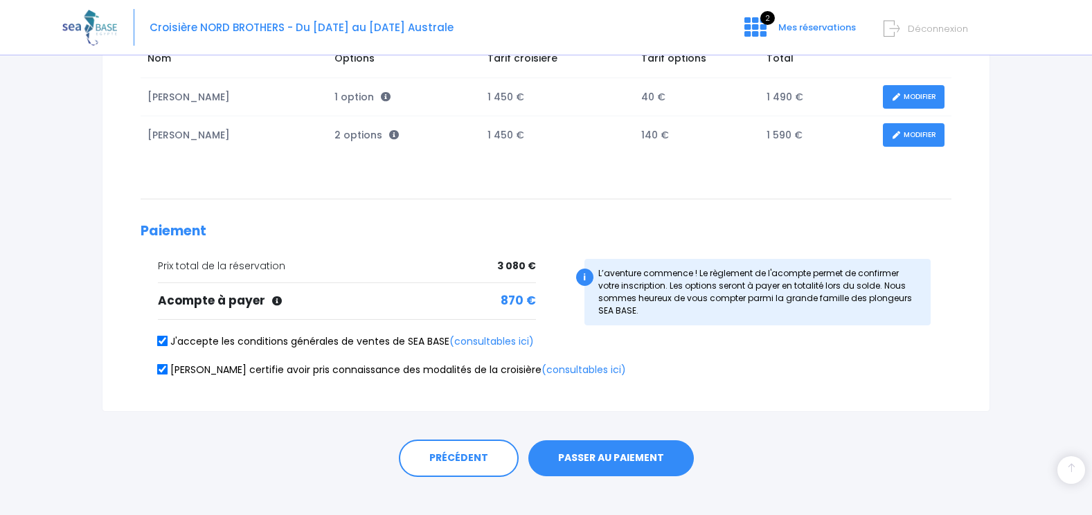
scroll to position [266, 0]
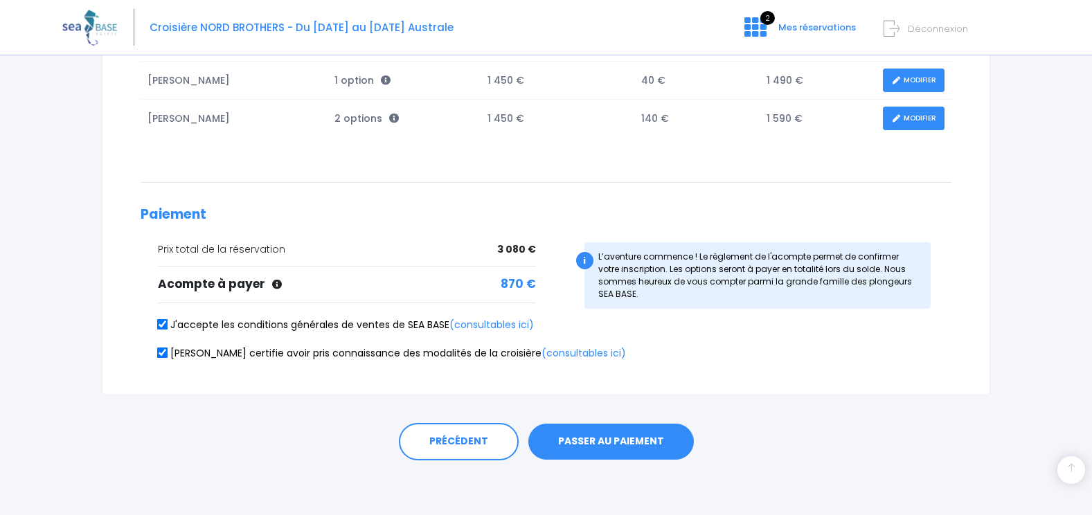
click at [564, 429] on button "PASSER AU PAIEMENT" at bounding box center [611, 442] width 166 height 36
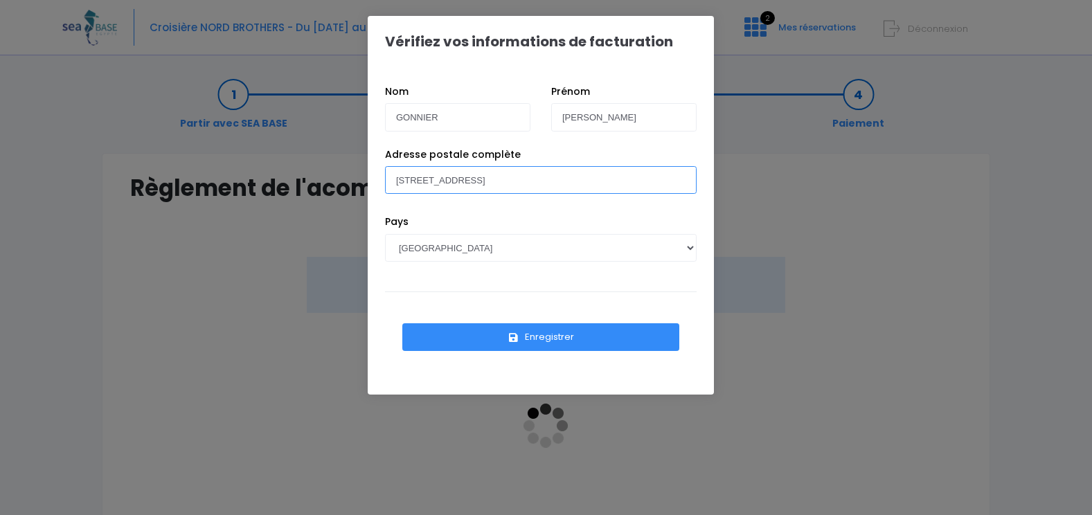
click at [548, 181] on input "91 IMPASSE DU STADE" at bounding box center [541, 180] width 312 height 28
type input "91 IMPASSE DU STADE 69250 CURIS AU MONT D'OR"
click at [495, 339] on button "Enregistrer" at bounding box center [540, 337] width 277 height 28
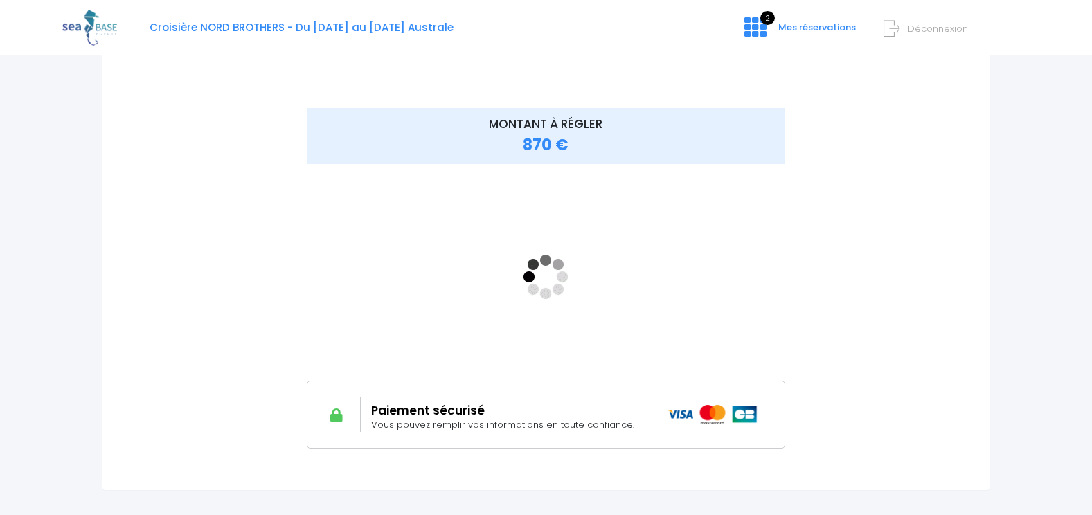
scroll to position [150, 0]
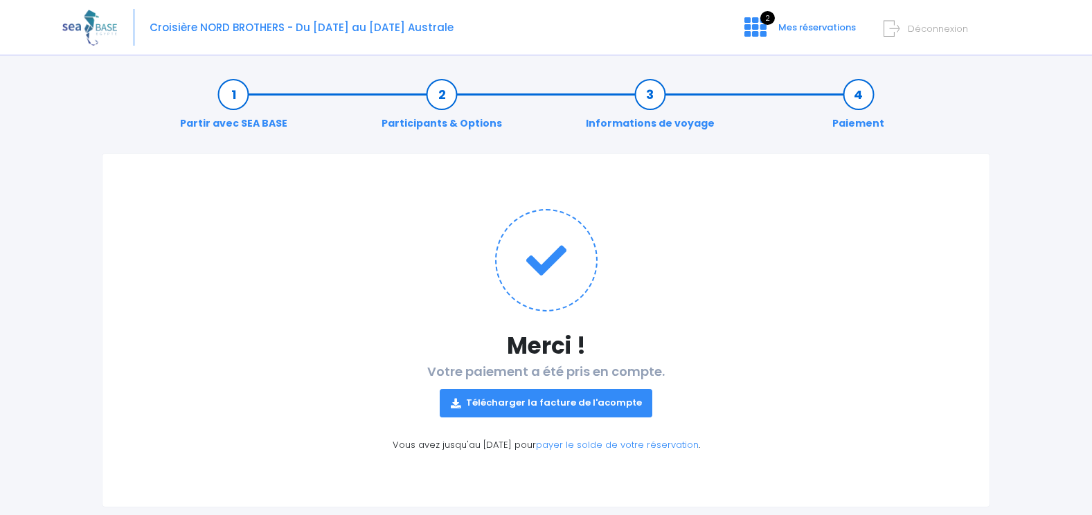
click at [802, 50] on div "Croisière NORD BROTHERS - Du [DATE] au [DATE] Australe 2 Mes réservations Décon…" at bounding box center [535, 27] width 947 height 55
click at [803, 33] on span "Mes réservations" at bounding box center [817, 27] width 78 height 13
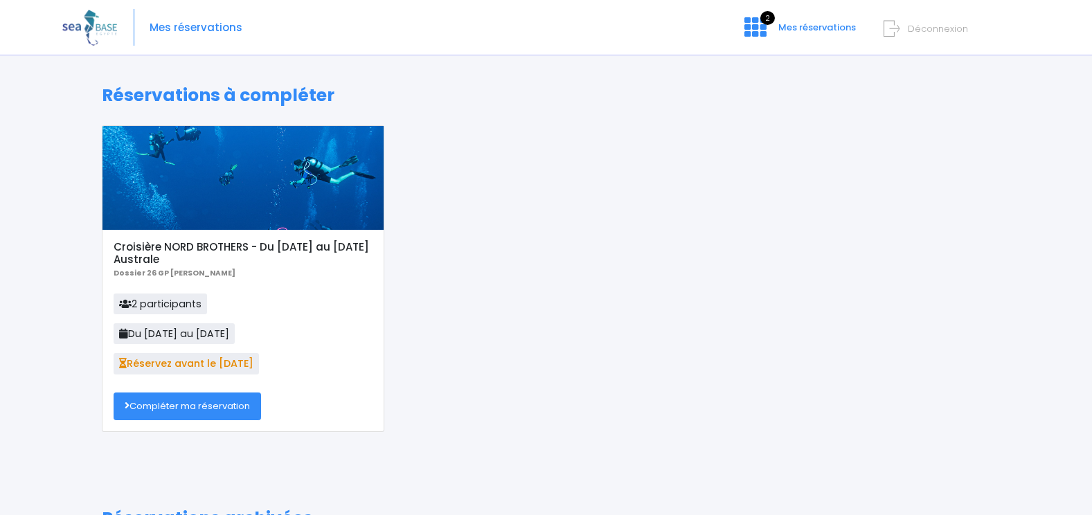
click at [191, 408] on link "Compléter ma réservation" at bounding box center [187, 407] width 147 height 28
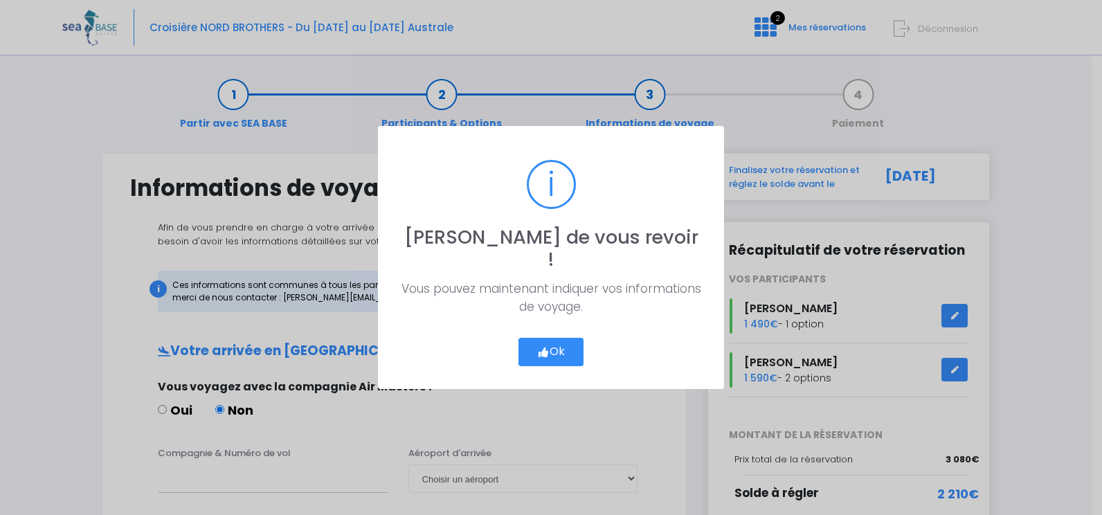
click at [546, 352] on icon "button" at bounding box center [543, 352] width 12 height 0
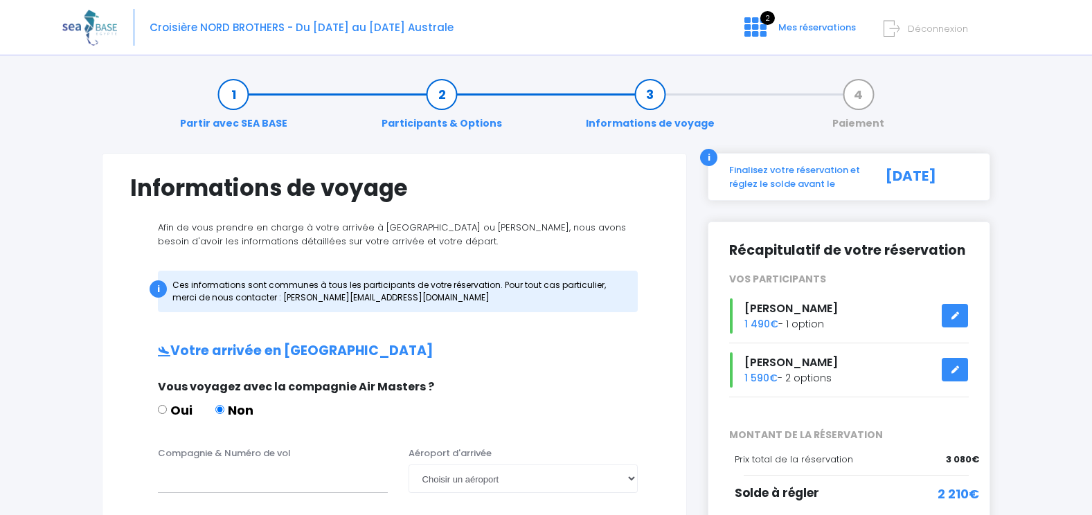
click at [446, 102] on link "Participants & Options" at bounding box center [442, 109] width 134 height 44
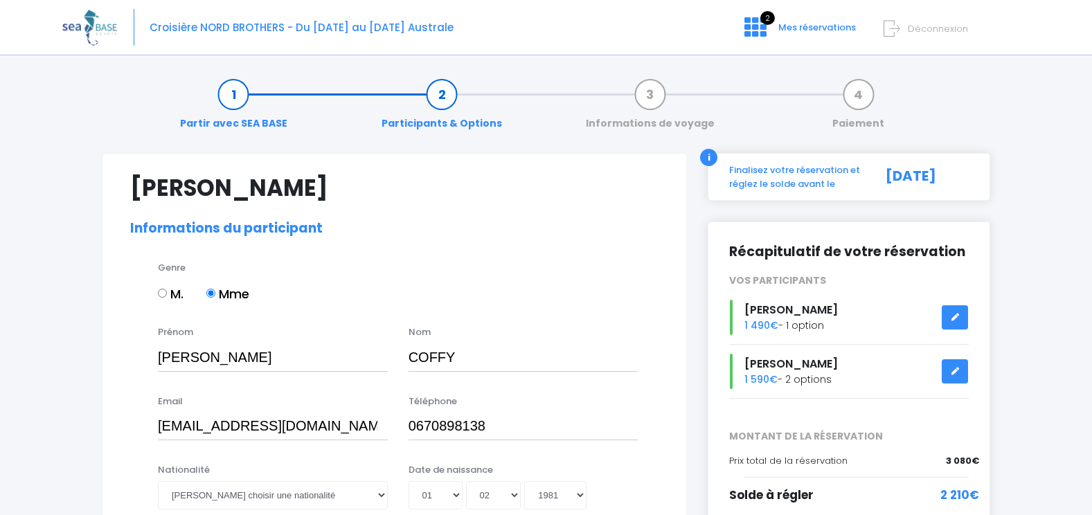
select select "N2"
click at [787, 55] on div "Croisière NORD BROTHERS - Du [DATE] au [DATE] Australe 2 Mes réservations Décon…" at bounding box center [535, 27] width 947 height 55
click at [760, 33] on icon at bounding box center [755, 27] width 22 height 22
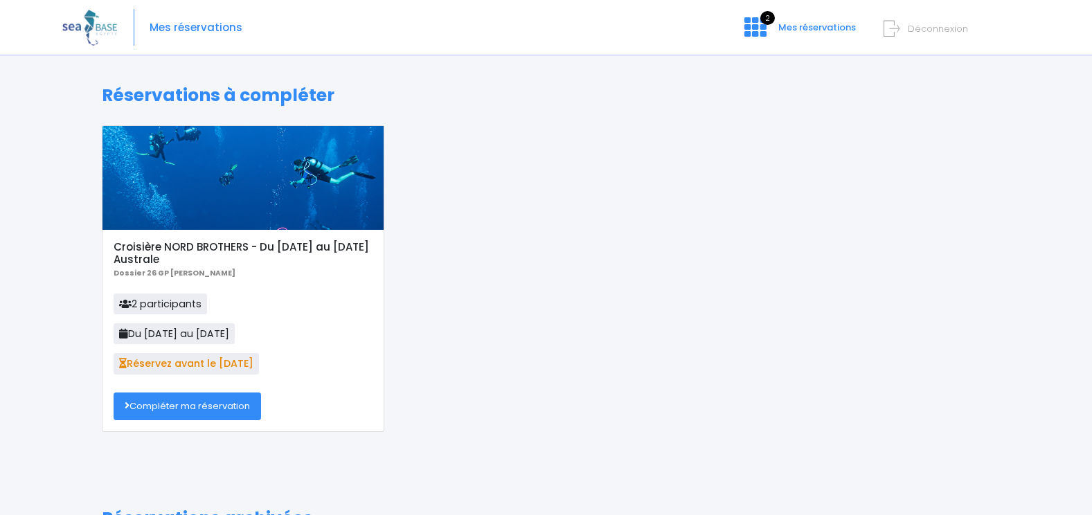
click at [173, 411] on link "Compléter ma réservation" at bounding box center [187, 407] width 147 height 28
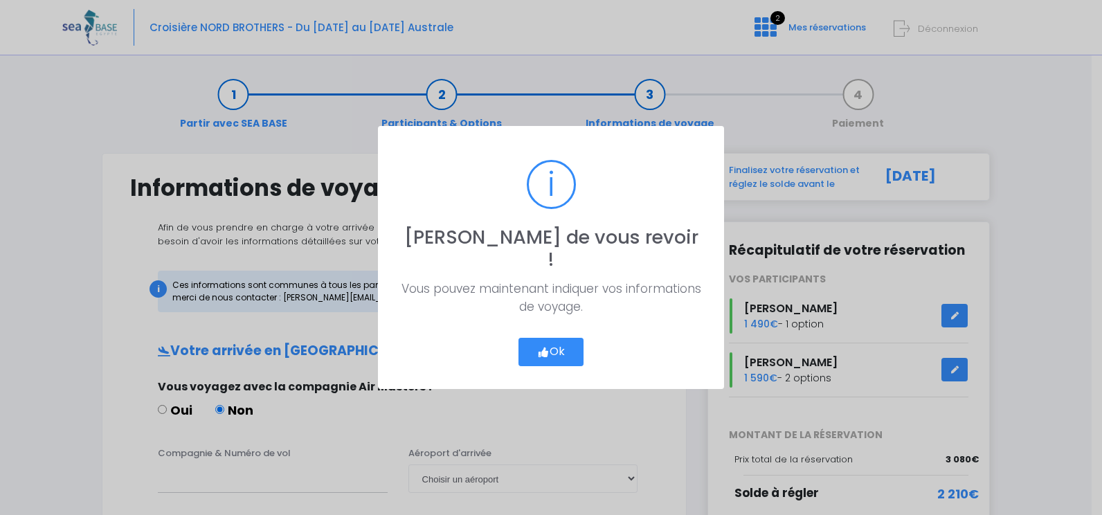
click at [530, 339] on button "Ok" at bounding box center [551, 352] width 65 height 29
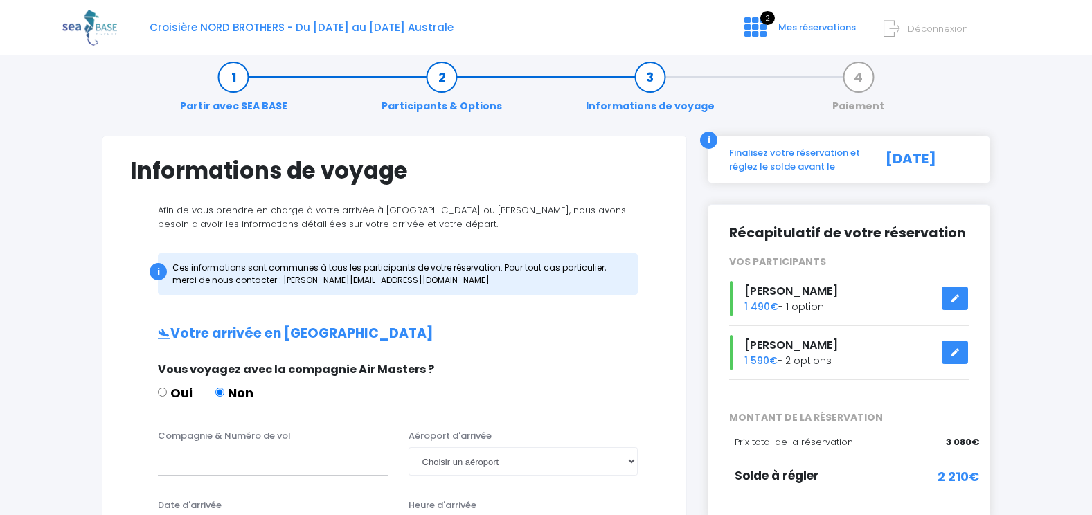
scroll to position [18, 0]
click at [936, 28] on span "Déconnexion" at bounding box center [938, 28] width 60 height 13
